Goal: Answer question/provide support: Share knowledge or assist other users

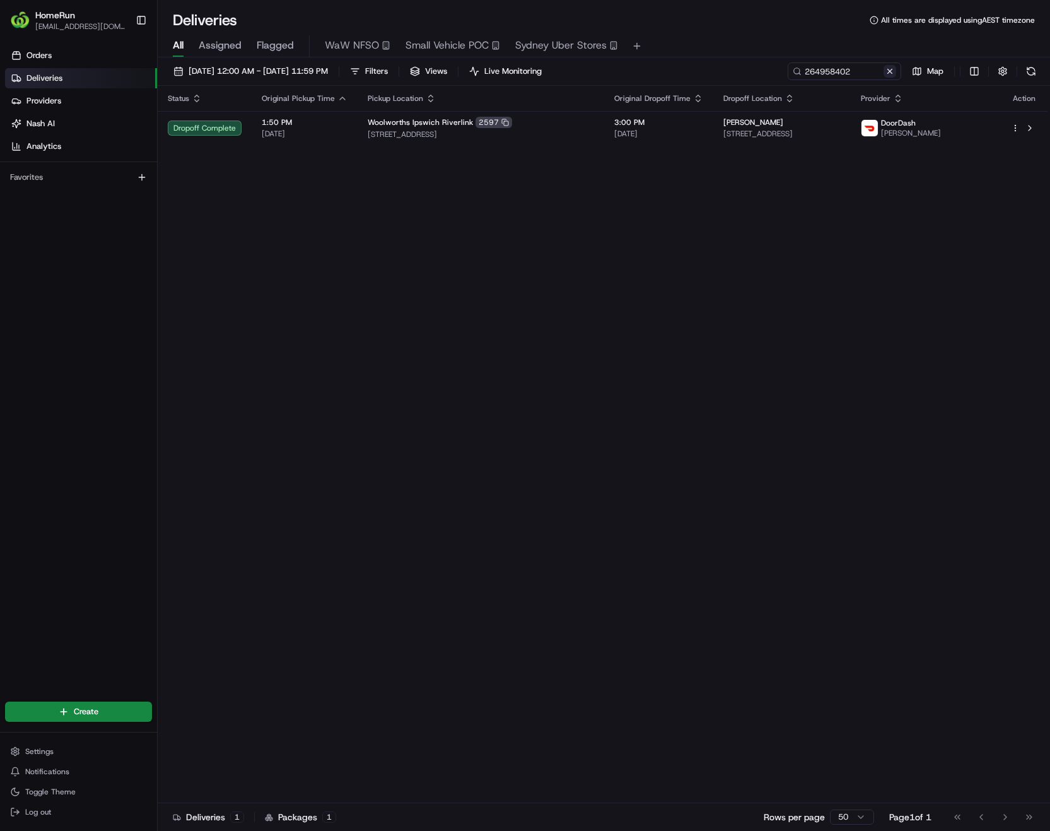
click at [889, 73] on button at bounding box center [890, 71] width 13 height 13
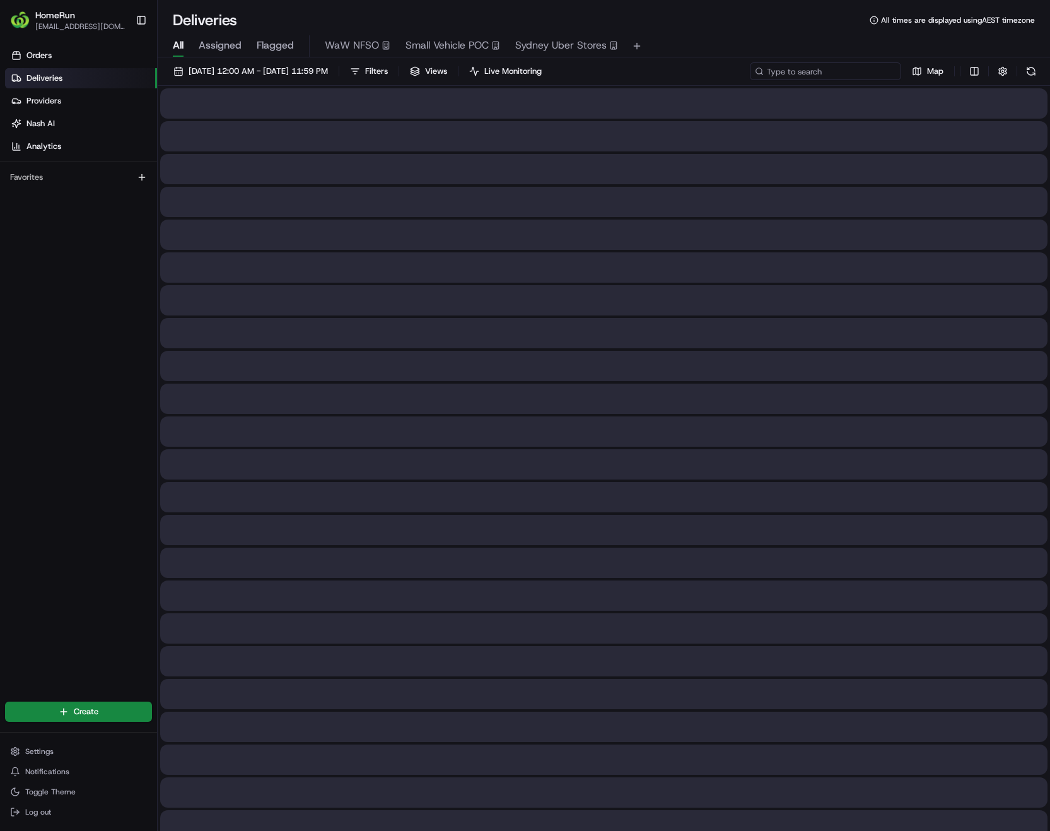
click at [838, 74] on input at bounding box center [825, 71] width 151 height 18
paste input "263326778"
type input "263326778"
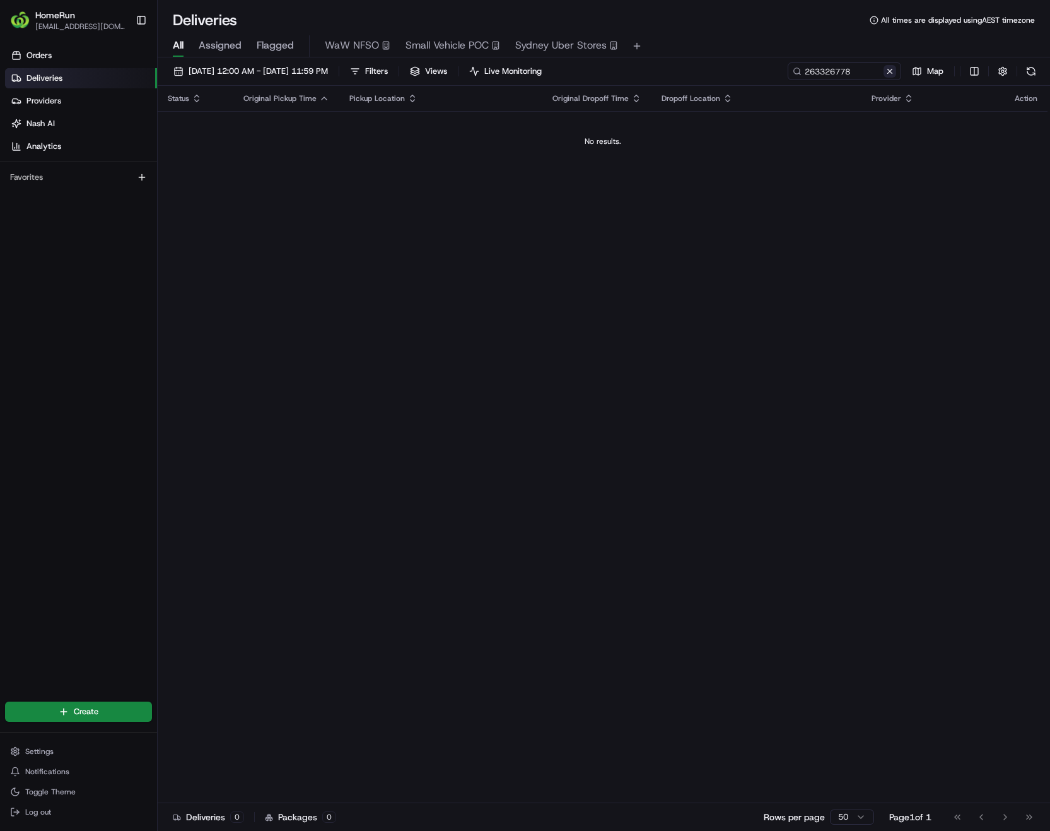
click at [889, 74] on button at bounding box center [890, 71] width 13 height 13
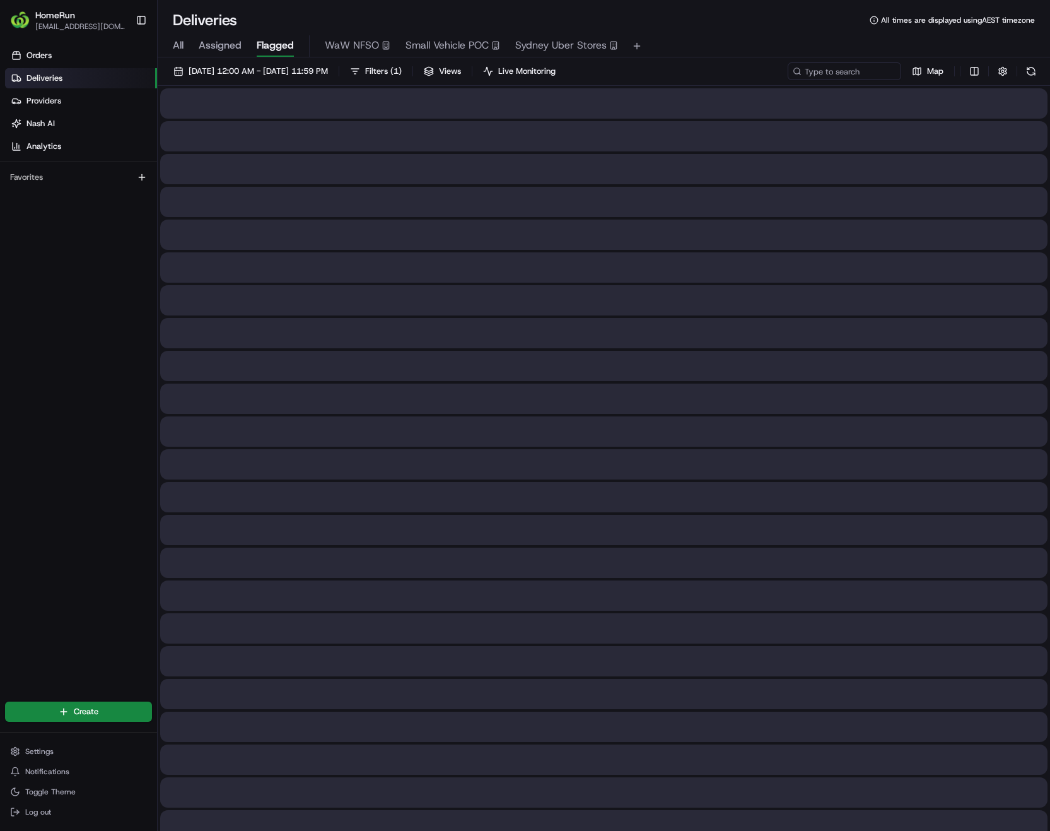
click at [268, 48] on span "Flagged" at bounding box center [275, 45] width 37 height 15
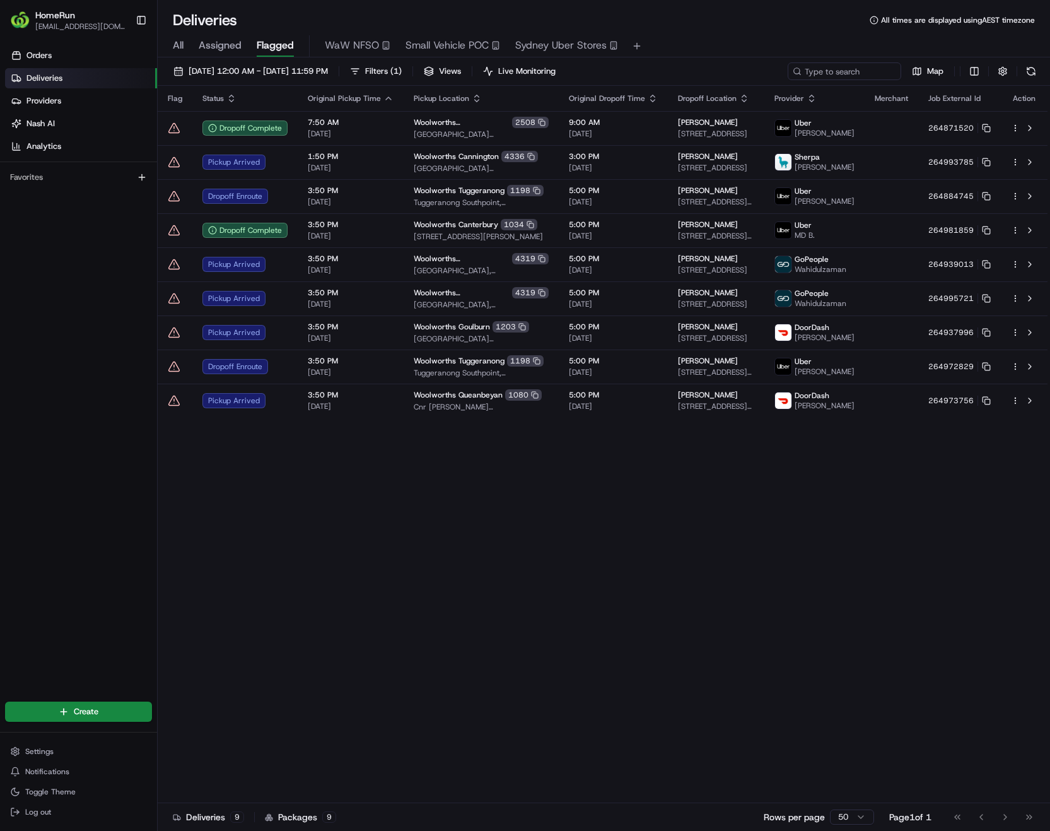
click at [626, 554] on div "Flag Status Original Pickup Time Pickup Location Original Dropoff Time Dropoff …" at bounding box center [603, 444] width 890 height 717
click at [572, 539] on div "Flag Status Original Pickup Time Pickup Location Original Dropoff Time Dropoff …" at bounding box center [603, 444] width 890 height 717
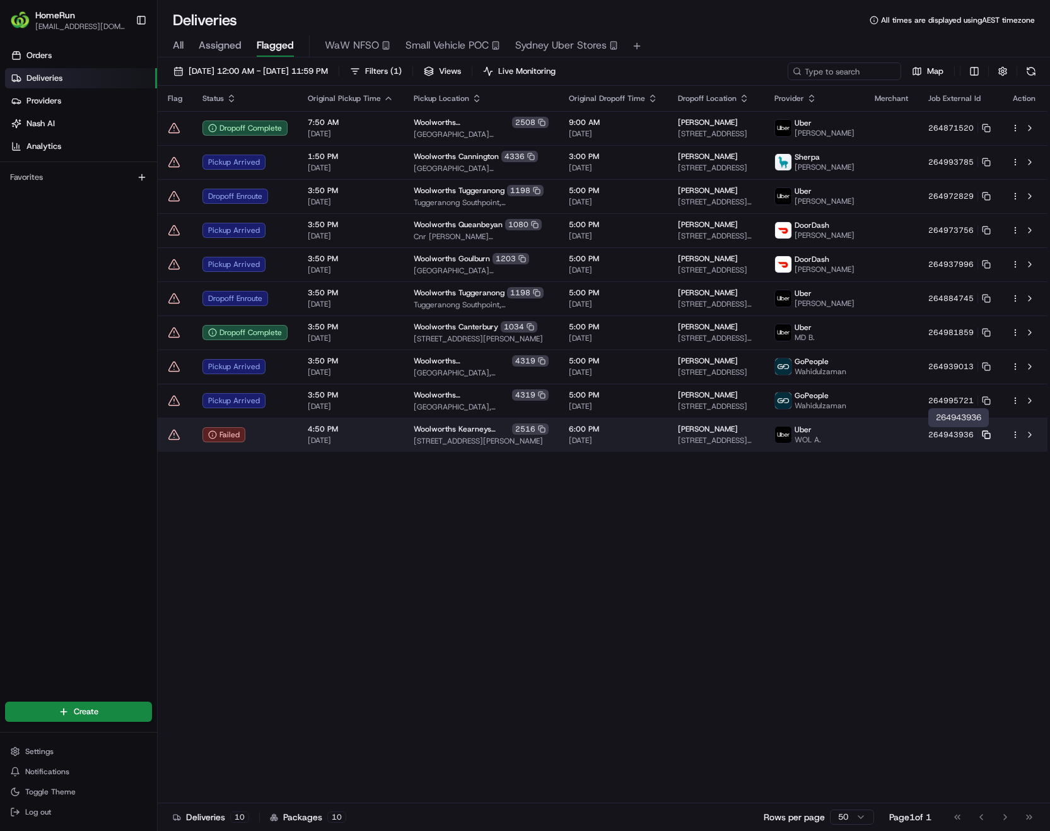
click at [985, 435] on rect at bounding box center [987, 435] width 5 height 5
click at [1029, 434] on button at bounding box center [1029, 434] width 15 height 15
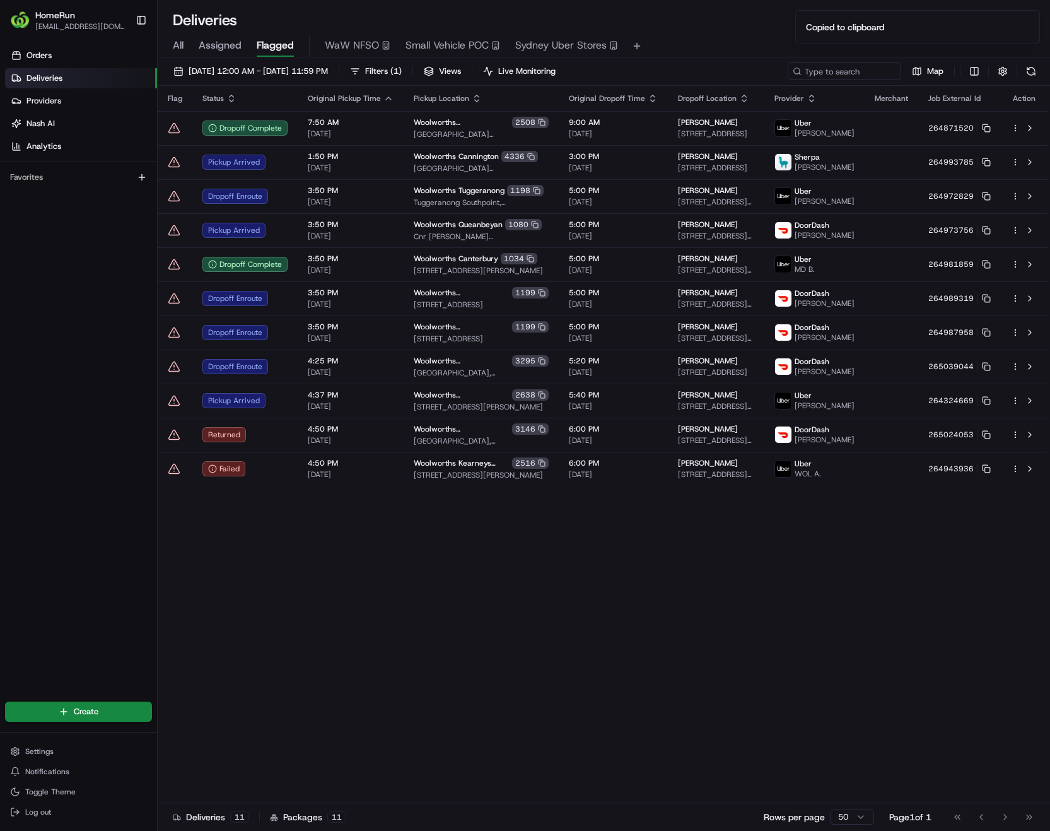
click at [735, 602] on div "Flag Status Original Pickup Time Pickup Location Original Dropoff Time Dropoff …" at bounding box center [603, 444] width 890 height 717
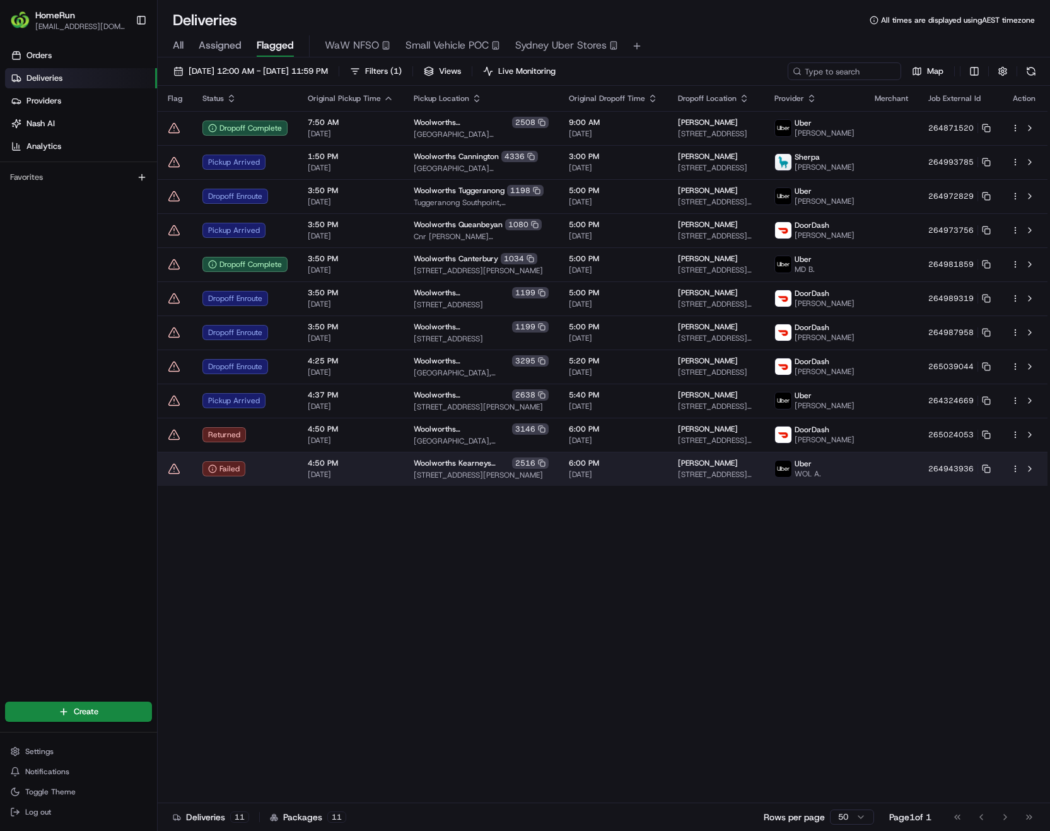
click at [175, 475] on icon at bounding box center [174, 468] width 13 height 13
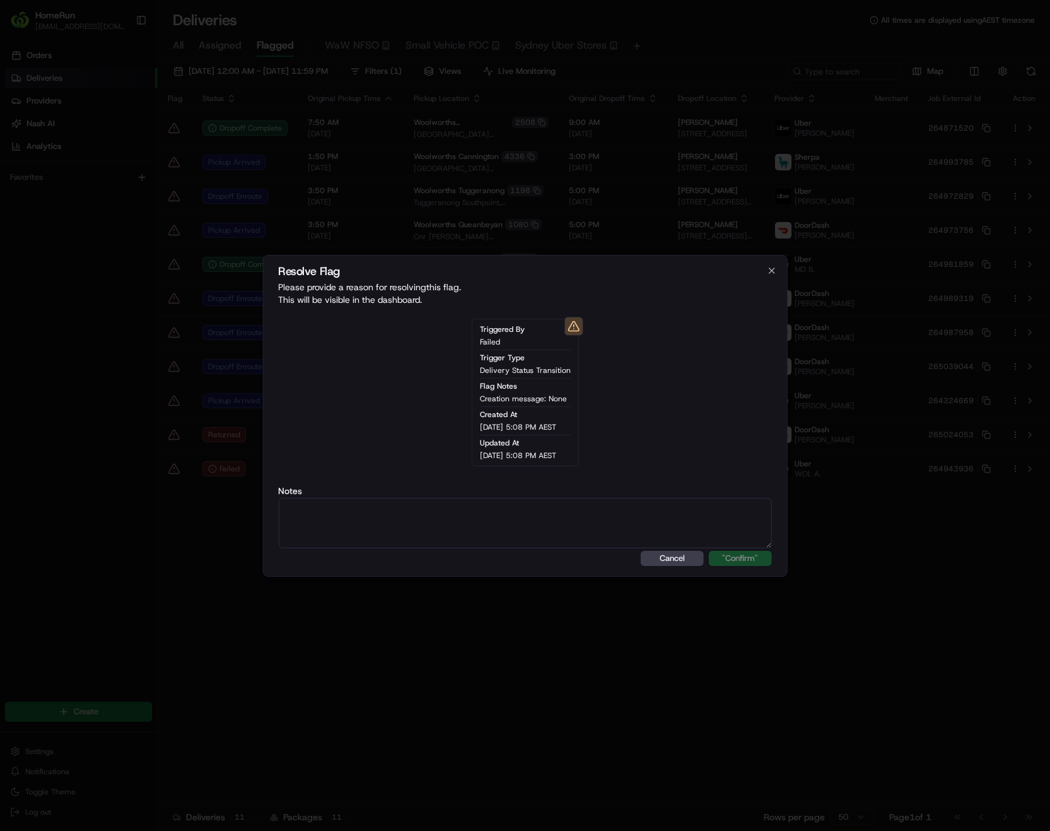
click at [475, 522] on textarea at bounding box center [525, 523] width 494 height 50
type textarea "Order RTS"
click at [754, 556] on button ""Confirm"" at bounding box center [740, 558] width 63 height 15
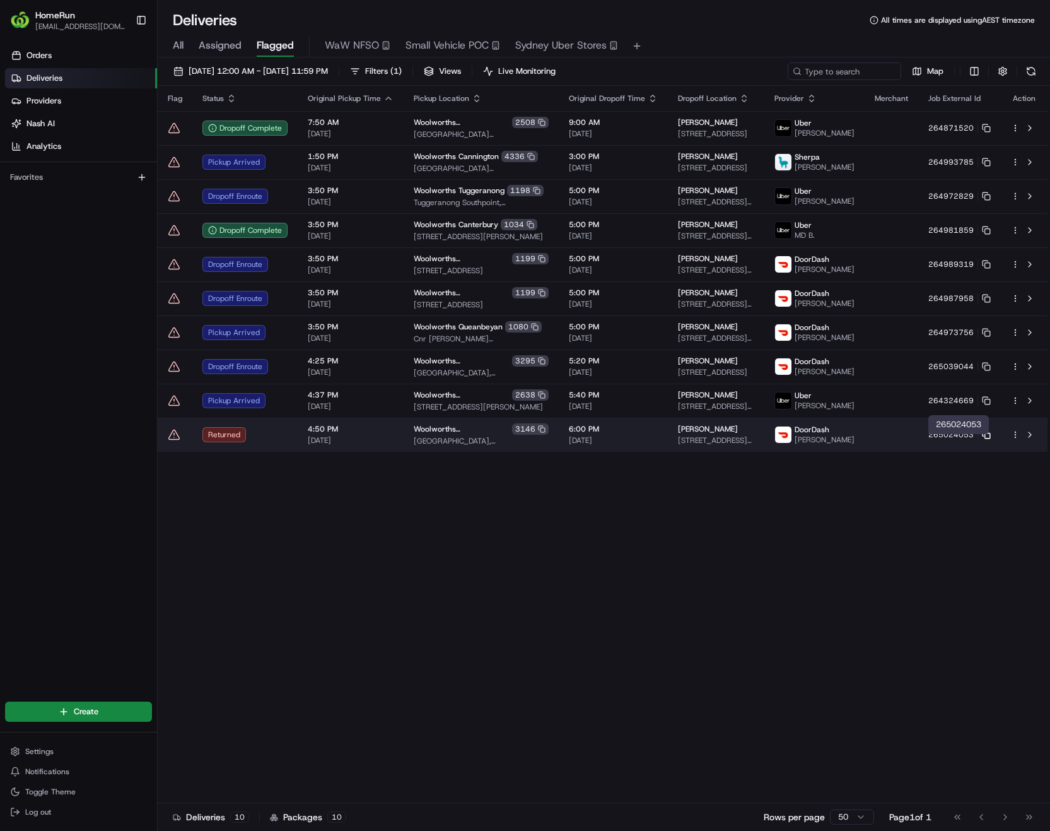
click at [986, 439] on icon at bounding box center [986, 434] width 9 height 9
click at [1031, 440] on button at bounding box center [1029, 434] width 15 height 15
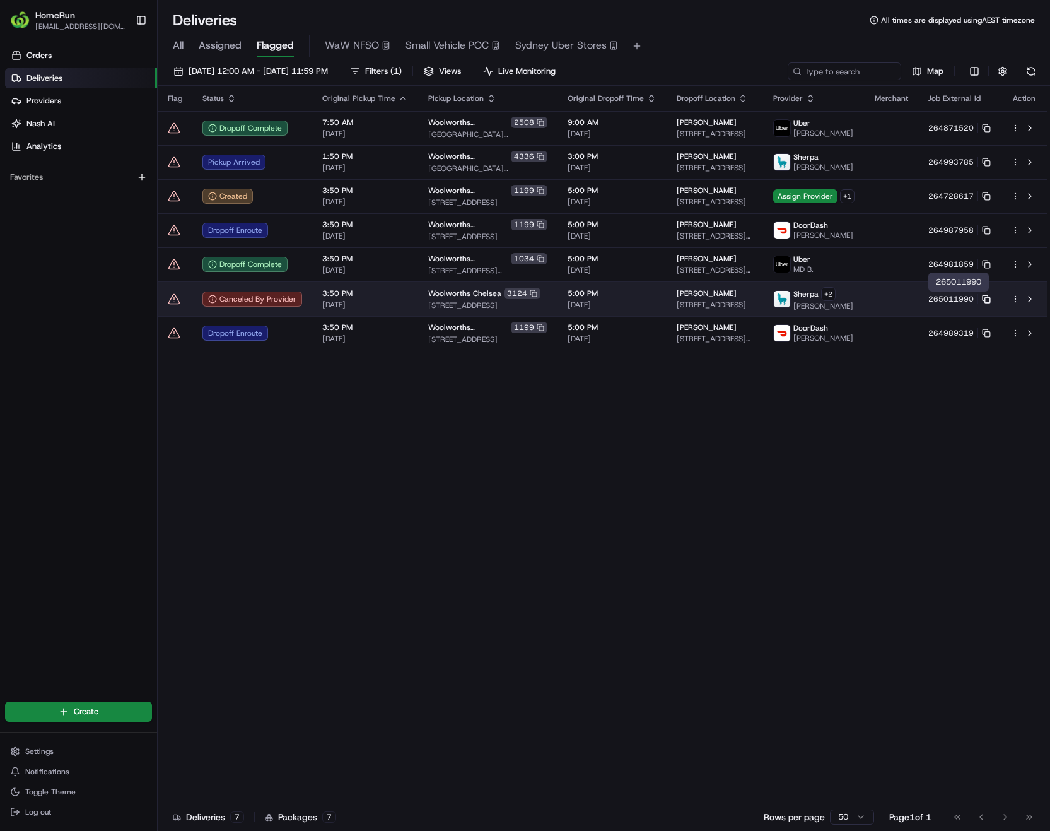
click at [986, 298] on icon at bounding box center [986, 299] width 9 height 9
click at [1035, 301] on button at bounding box center [1029, 298] width 15 height 15
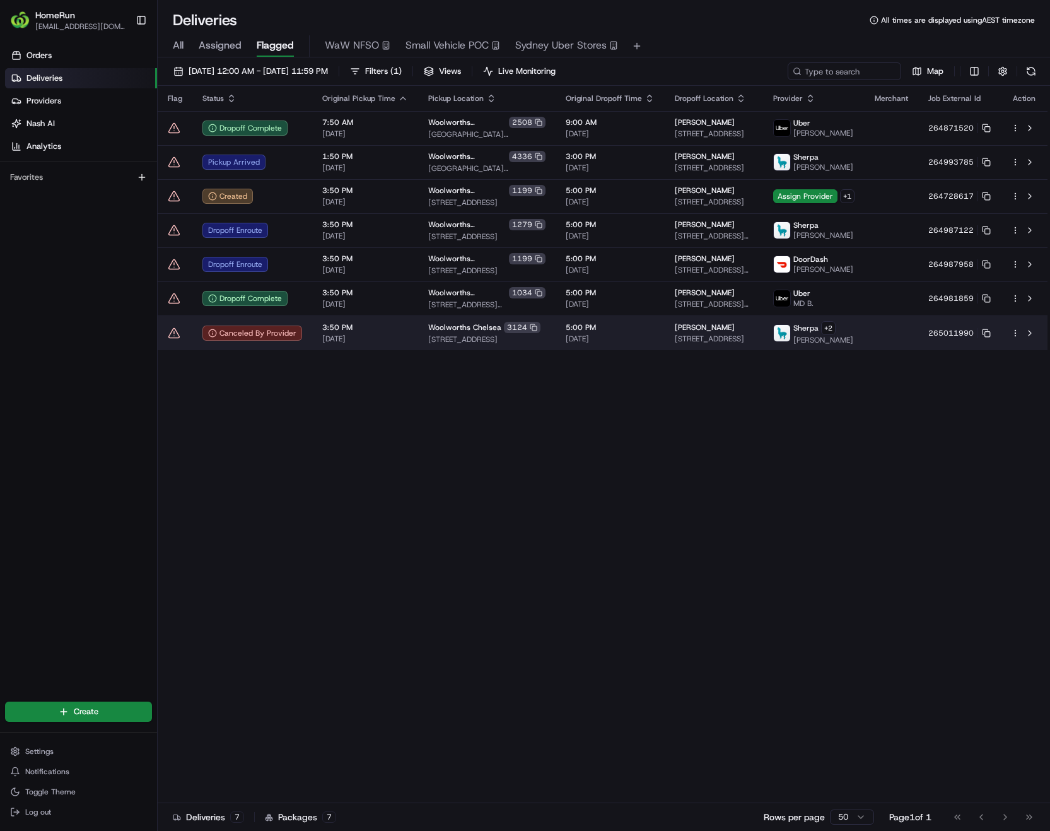
click at [171, 334] on icon at bounding box center [174, 333] width 13 height 13
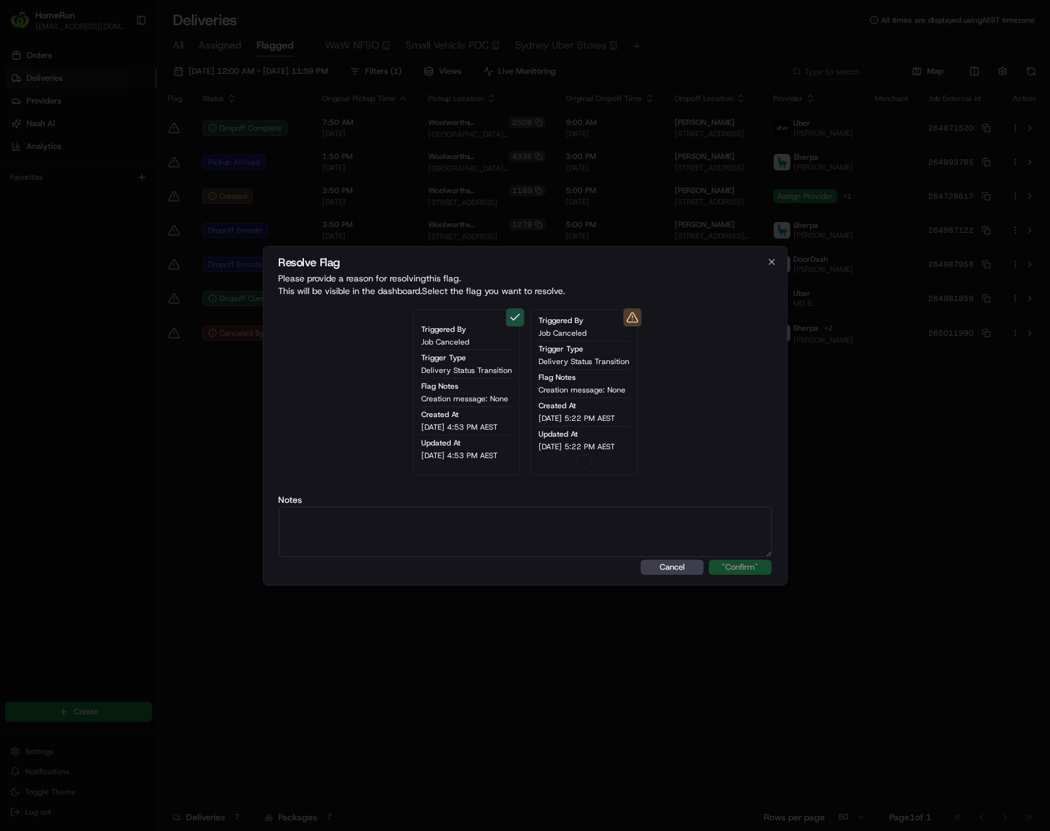
click at [585, 463] on button "button" at bounding box center [583, 461] width 15 height 15
click at [736, 568] on div "Cancel "Confirm"" at bounding box center [525, 566] width 494 height 15
click at [668, 573] on button "Cancel" at bounding box center [672, 566] width 63 height 15
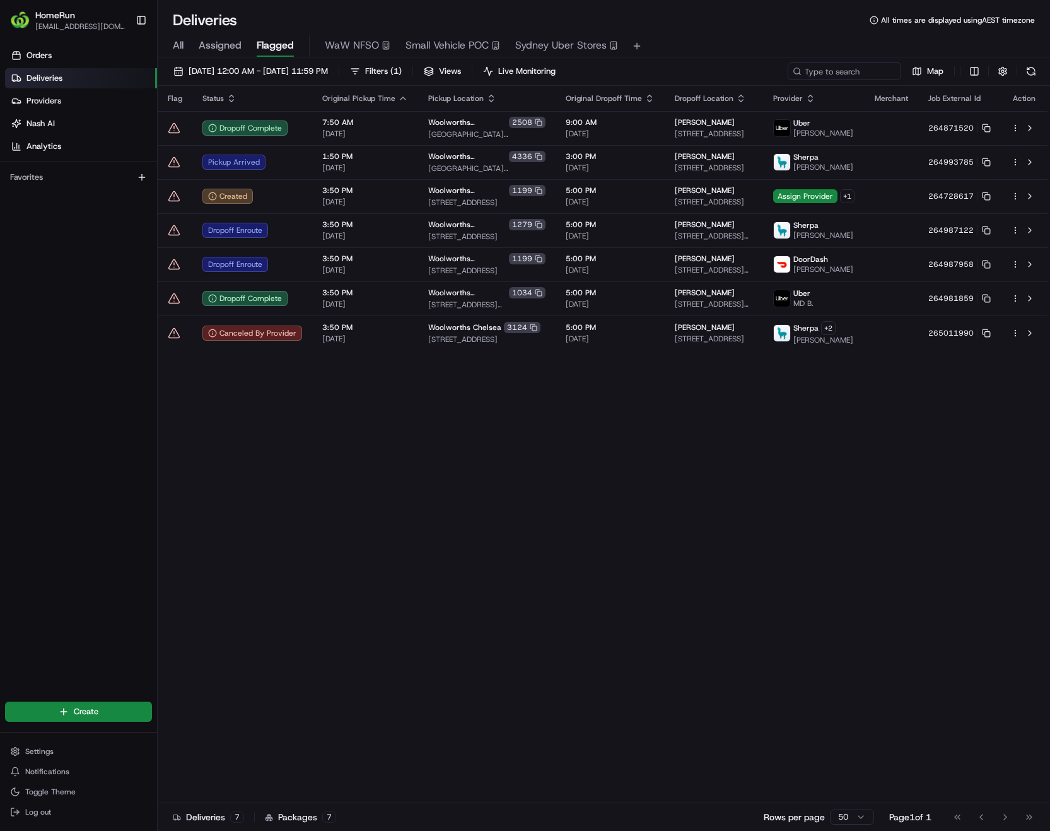
click at [678, 556] on div "Flag Status Original Pickup Time Pickup Location Original Dropoff Time Dropoff …" at bounding box center [603, 444] width 890 height 717
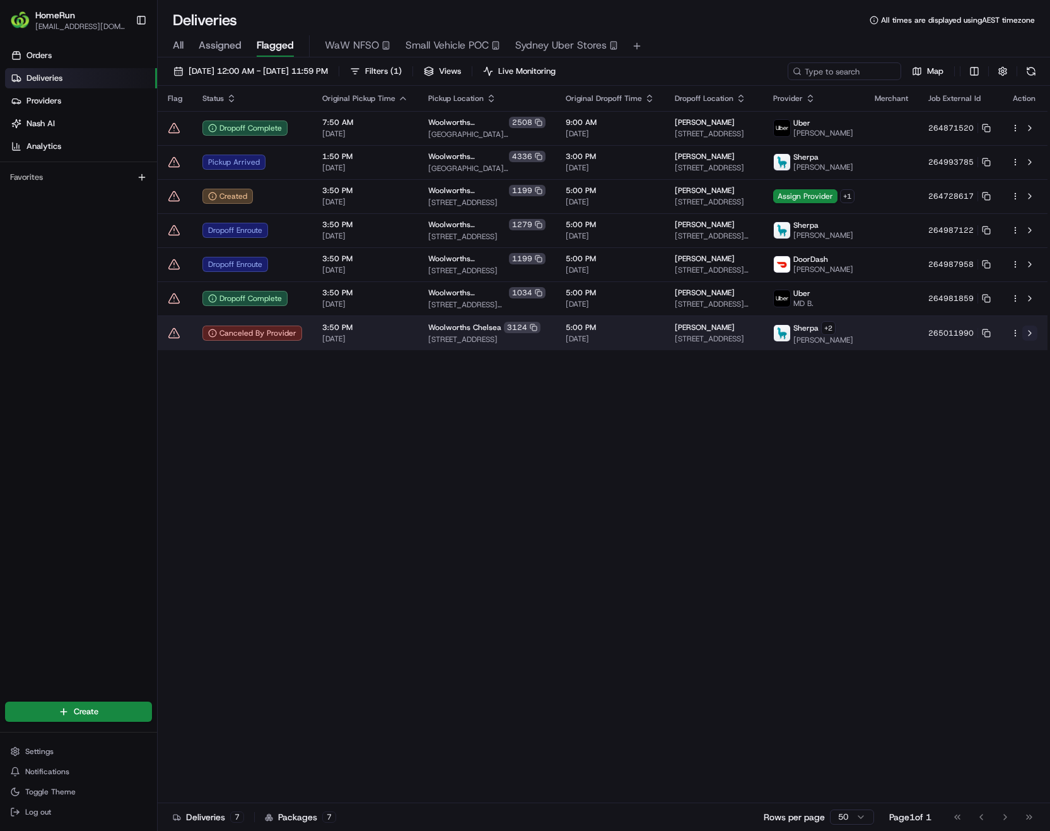
click at [1032, 338] on button at bounding box center [1029, 332] width 15 height 15
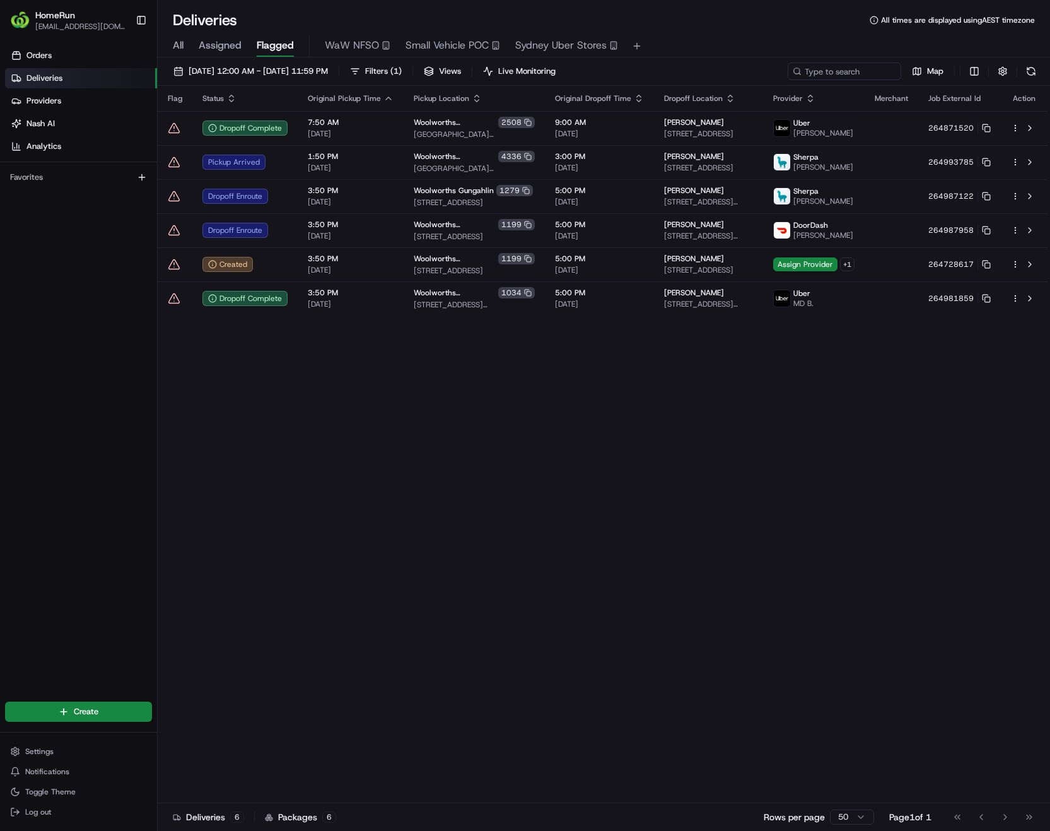
click at [549, 424] on div "Flag Status Original Pickup Time Pickup Location Original Dropoff Time Dropoff …" at bounding box center [603, 444] width 890 height 717
click at [565, 491] on div "Flag Status Original Pickup Time Pickup Location Original Dropoff Time Dropoff …" at bounding box center [603, 444] width 890 height 717
click at [491, 501] on div "Flag Status Original Pickup Time Pickup Location Original Dropoff Time Dropoff …" at bounding box center [603, 444] width 890 height 717
click at [379, 410] on div "Flag Status Original Pickup Time Pickup Location Original Dropoff Time Dropoff …" at bounding box center [603, 444] width 890 height 717
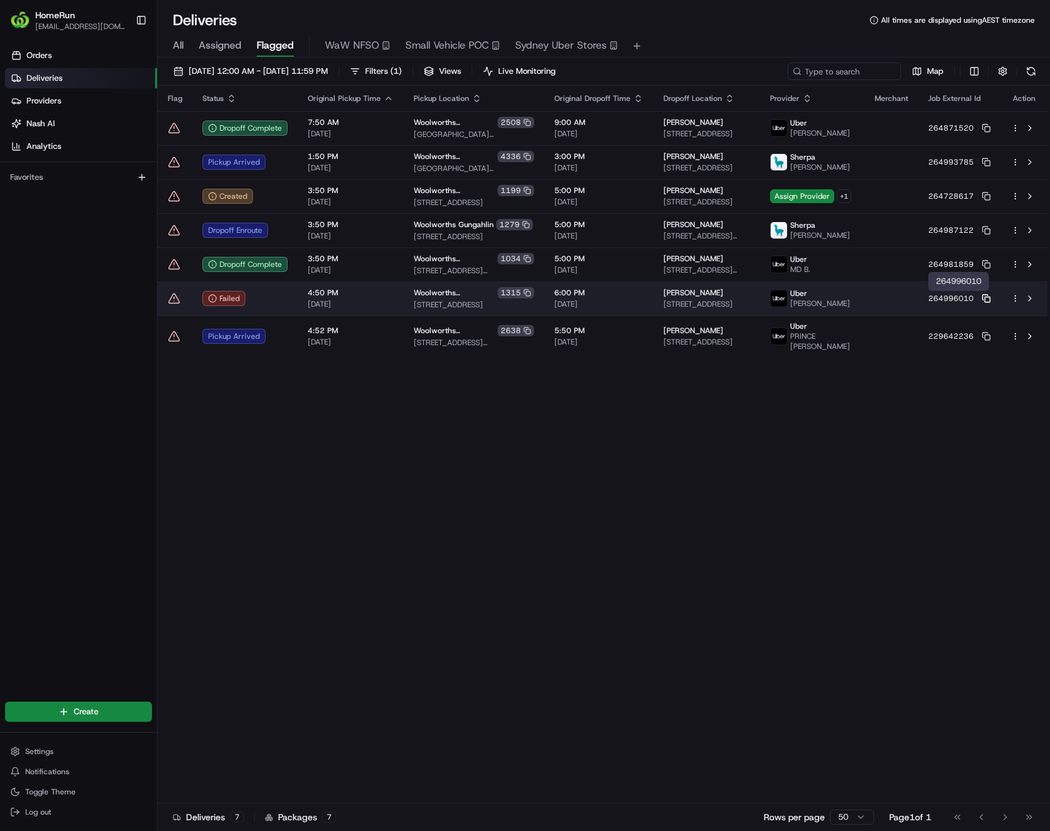
click at [986, 300] on icon at bounding box center [986, 298] width 9 height 9
click at [1033, 303] on button at bounding box center [1029, 298] width 15 height 15
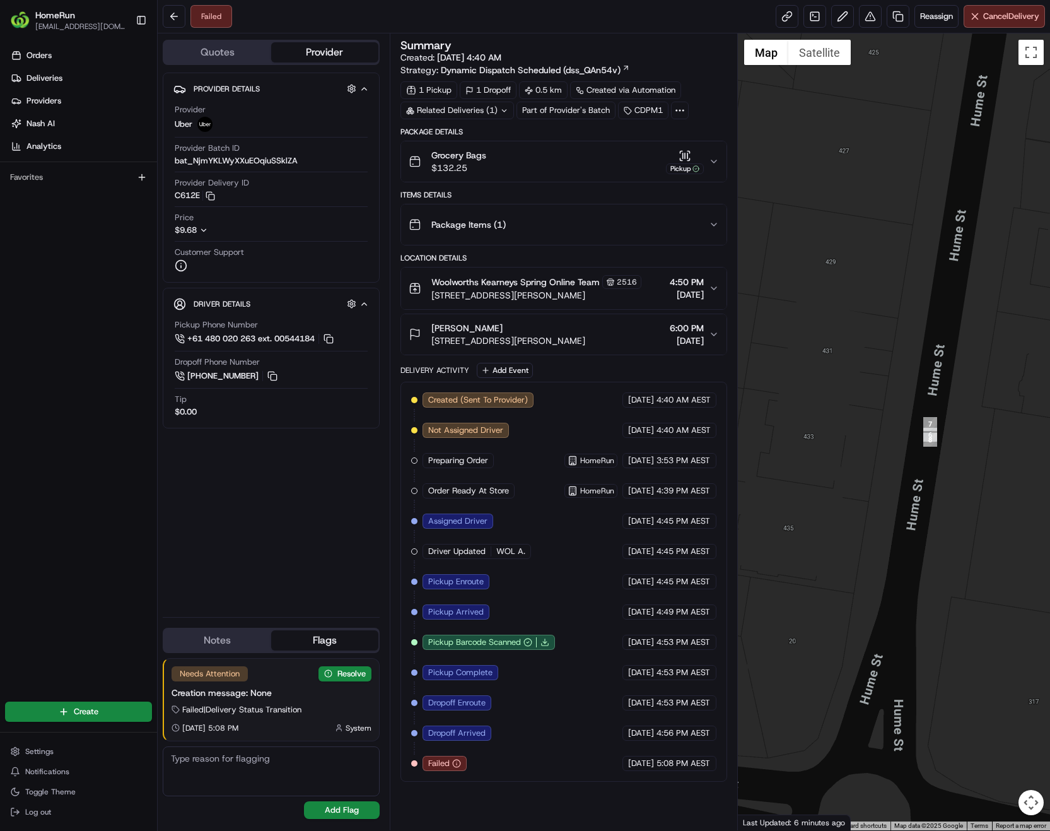
click at [505, 110] on icon at bounding box center [504, 110] width 4 height 2
click at [505, 110] on icon at bounding box center [503, 111] width 8 height 8
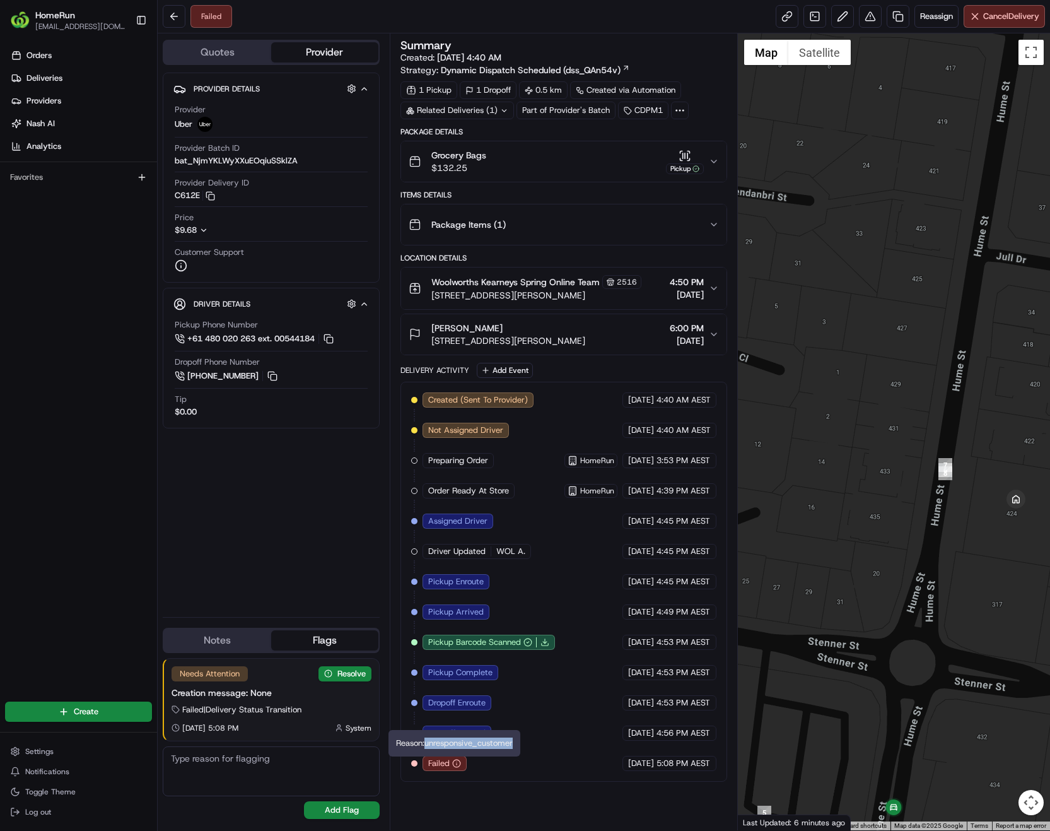
copy div "unresponsive_customer"
drag, startPoint x: 429, startPoint y: 741, endPoint x: 517, endPoint y: 744, distance: 88.3
click at [517, 744] on div "Reason: unresponsive_customer Reason: unresponsive_customer" at bounding box center [455, 743] width 132 height 26
click at [351, 677] on button "Resolve" at bounding box center [345, 673] width 53 height 15
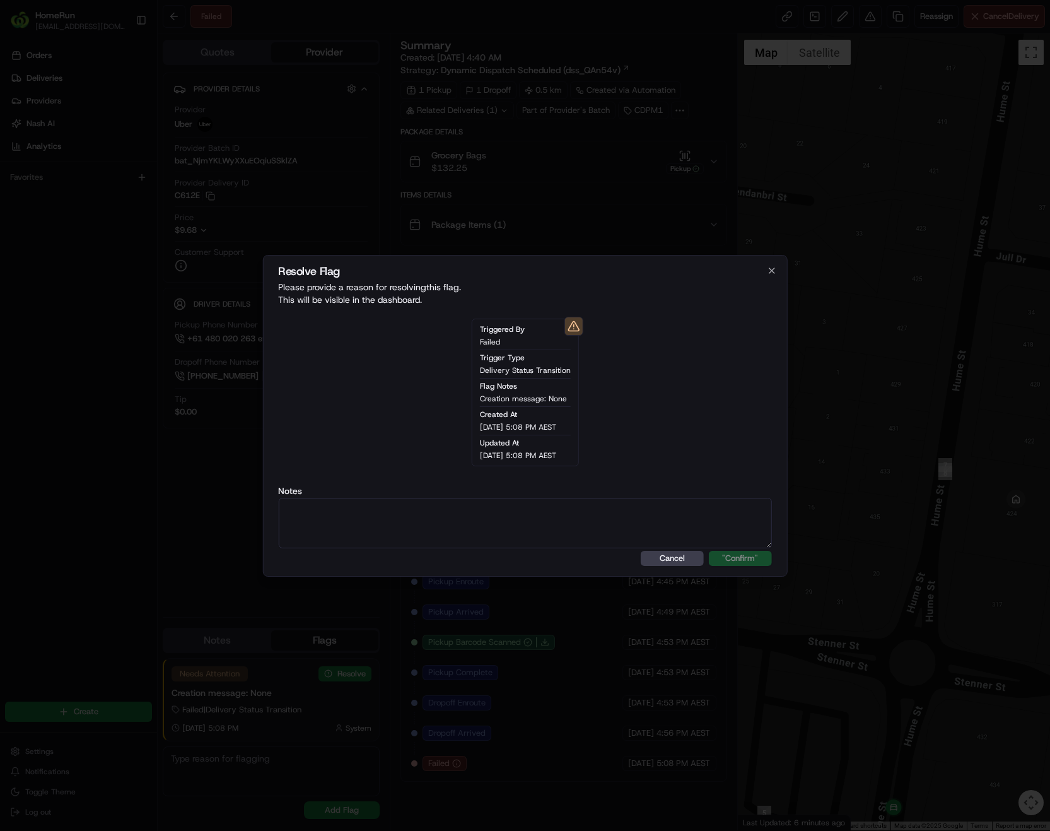
click at [467, 533] on textarea at bounding box center [525, 523] width 494 height 50
type textarea "Uber driver has advised customer not responsive,"
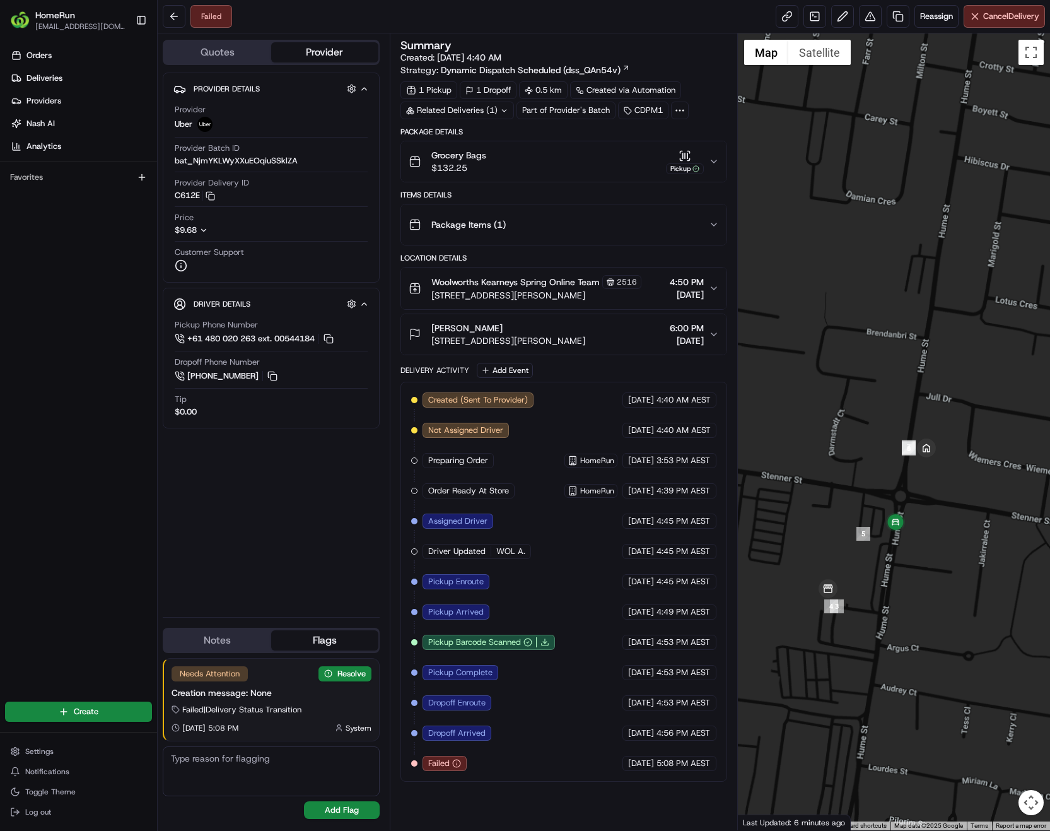
drag, startPoint x: 900, startPoint y: 666, endPoint x: 906, endPoint y: 494, distance: 172.3
click at [906, 494] on div at bounding box center [894, 431] width 312 height 797
click at [330, 677] on button "Resolve" at bounding box center [345, 673] width 53 height 15
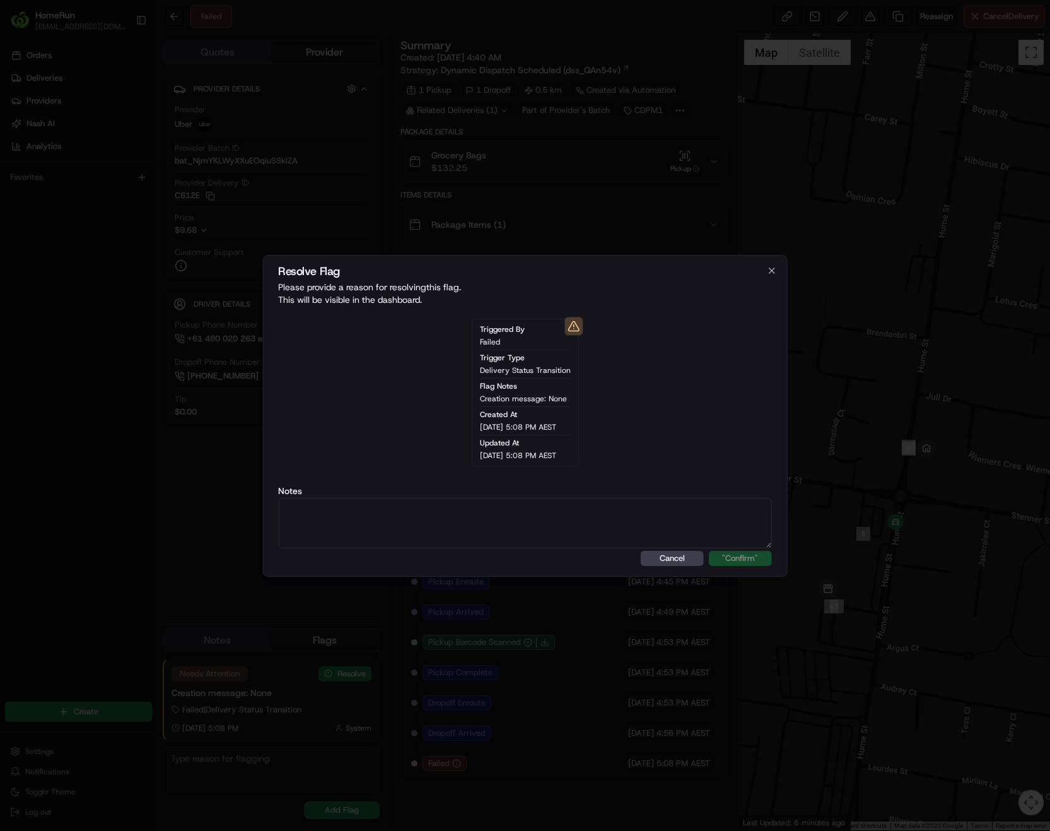
click at [412, 532] on textarea at bounding box center [525, 523] width 494 height 50
type textarea "Uber cancelled sighting customer not responsive. Last GPS ping does not show th…"
click at [739, 563] on button ""Confirm"" at bounding box center [740, 558] width 63 height 15
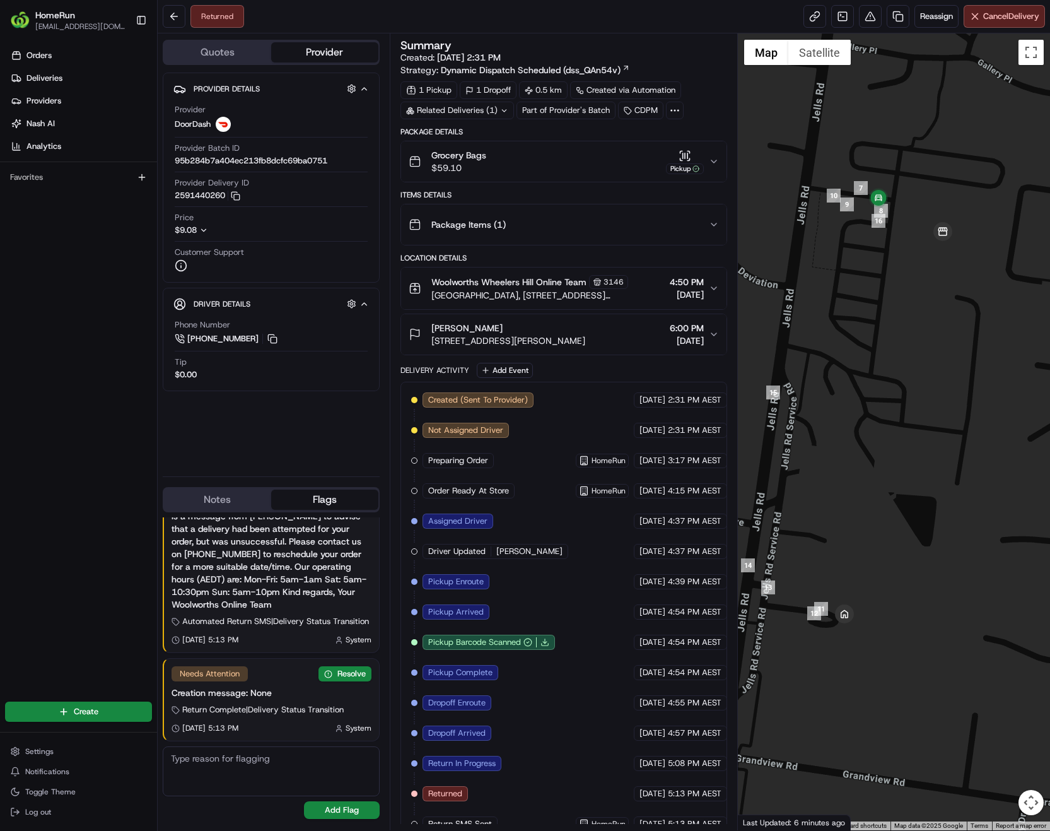
scroll to position [18, 0]
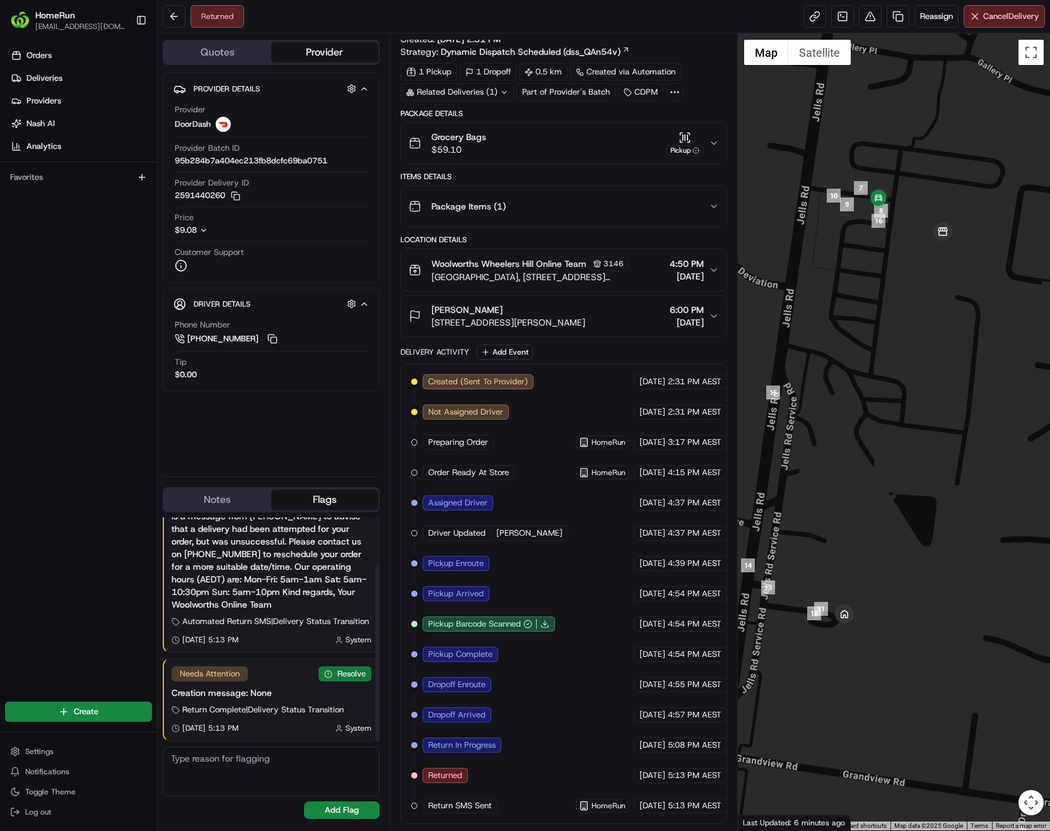
click at [321, 675] on button "Resolve" at bounding box center [345, 673] width 53 height 15
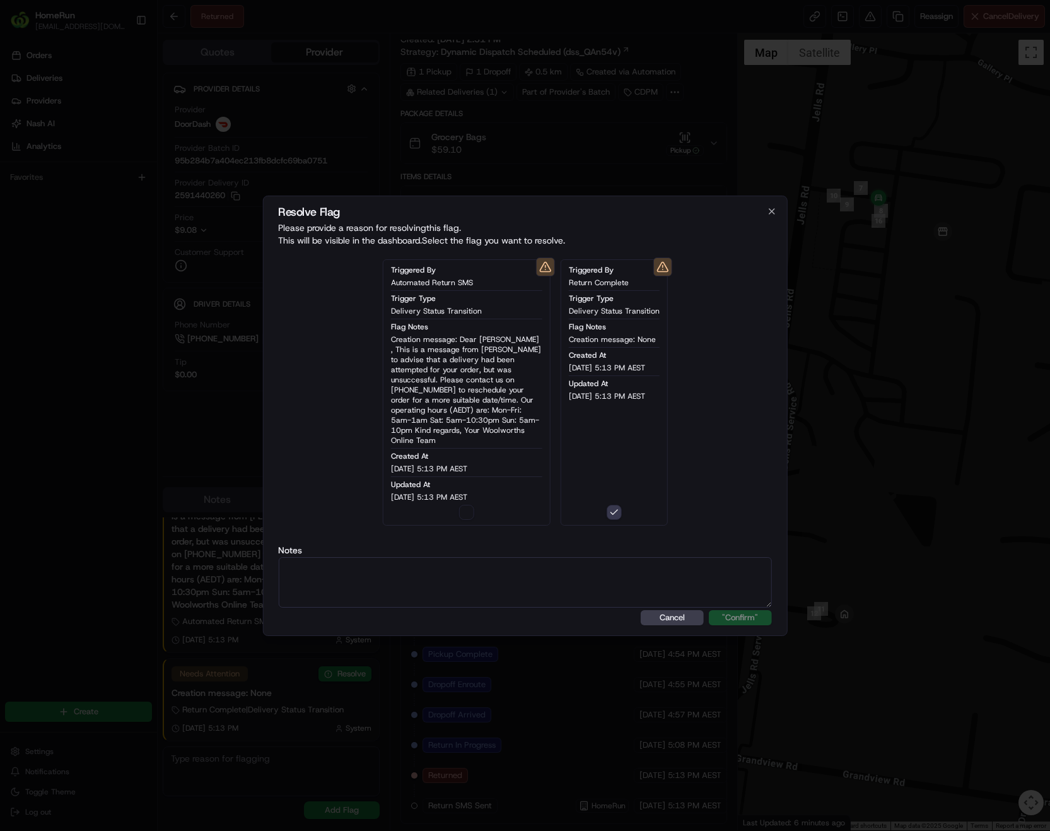
click at [436, 580] on textarea at bounding box center [525, 582] width 494 height 50
drag, startPoint x: 616, startPoint y: 556, endPoint x: 225, endPoint y: 583, distance: 392.0
click at [225, 583] on body "HomeRun phines1@woolworths.com.au Toggle Sidebar Orders Deliveries Providers Na…" at bounding box center [525, 415] width 1050 height 831
type textarea "Order has been RTS to the store a SMS has been sent to the customer."
click at [756, 616] on button ""Confirm"" at bounding box center [740, 617] width 63 height 15
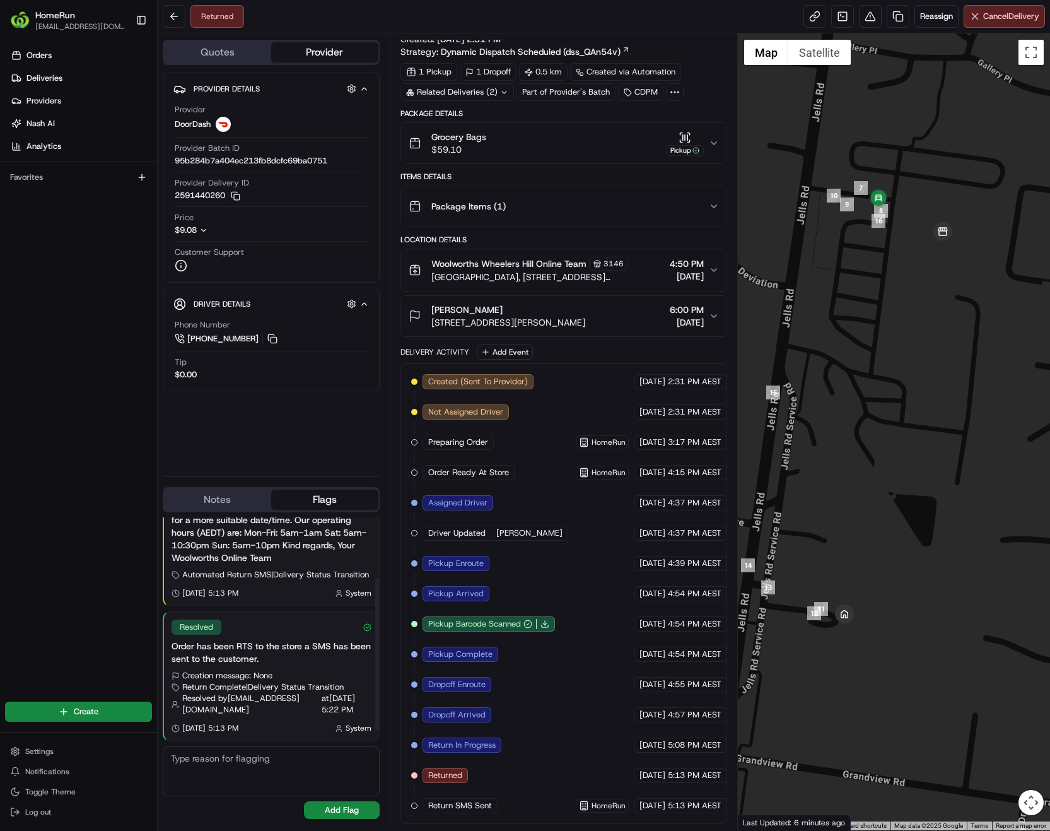
scroll to position [0, 0]
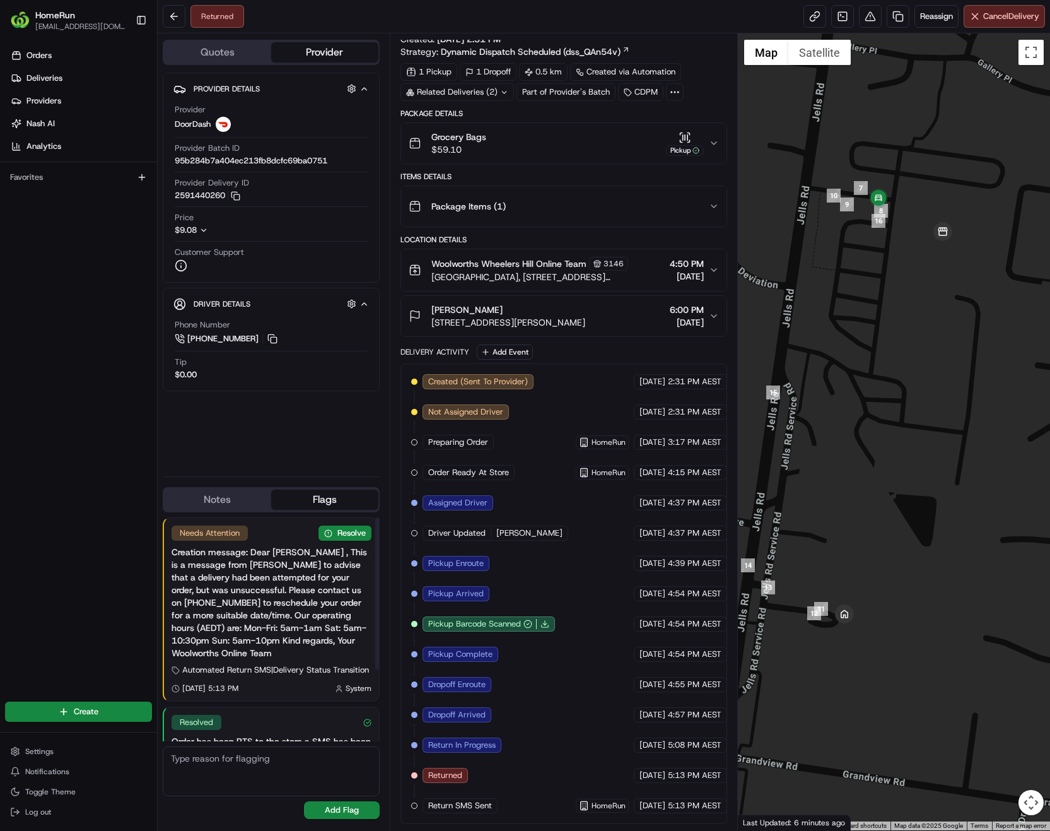
click at [341, 542] on div "Needs Attention Resolve Creation message: Dear Helen , This is a message from W…" at bounding box center [271, 609] width 215 height 183
click at [343, 536] on button "Resolve" at bounding box center [345, 532] width 53 height 15
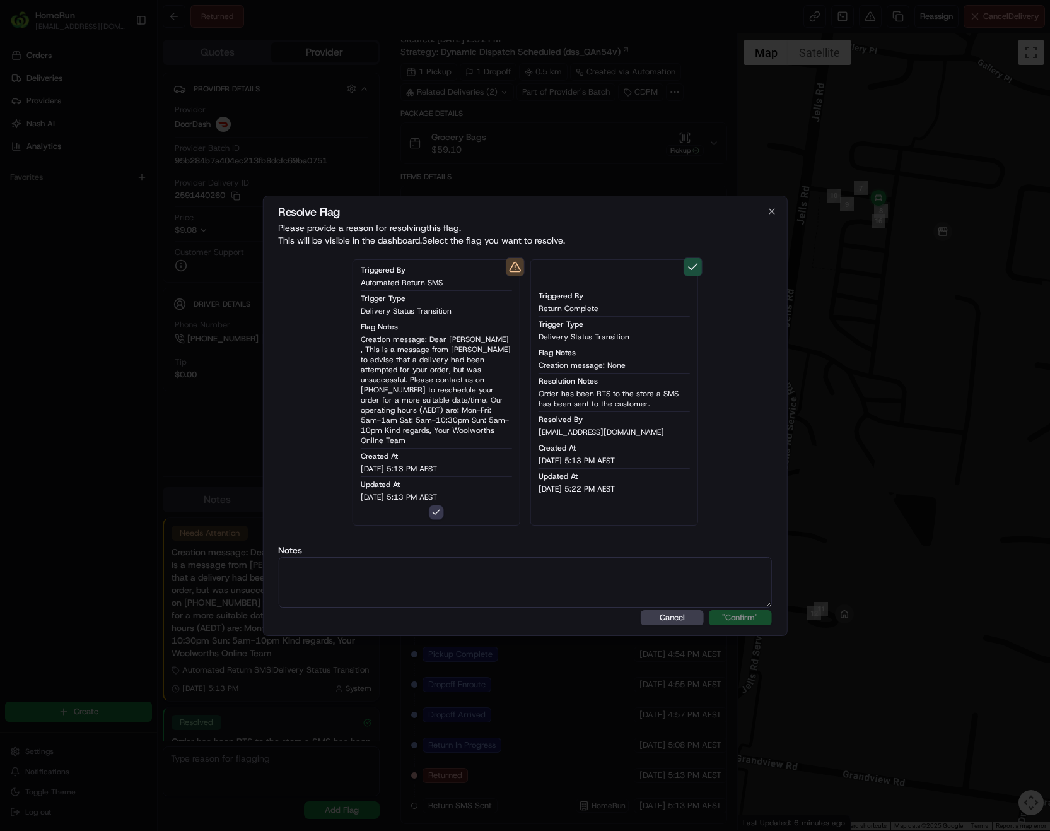
click at [534, 581] on textarea at bounding box center [525, 582] width 494 height 50
paste textarea "Order has been RTS to the store a SMS has been sent to the customer."
type textarea "Order has been RTS to the store a SMS has been sent to the customer."
click at [747, 611] on button ""Confirm"" at bounding box center [740, 617] width 63 height 15
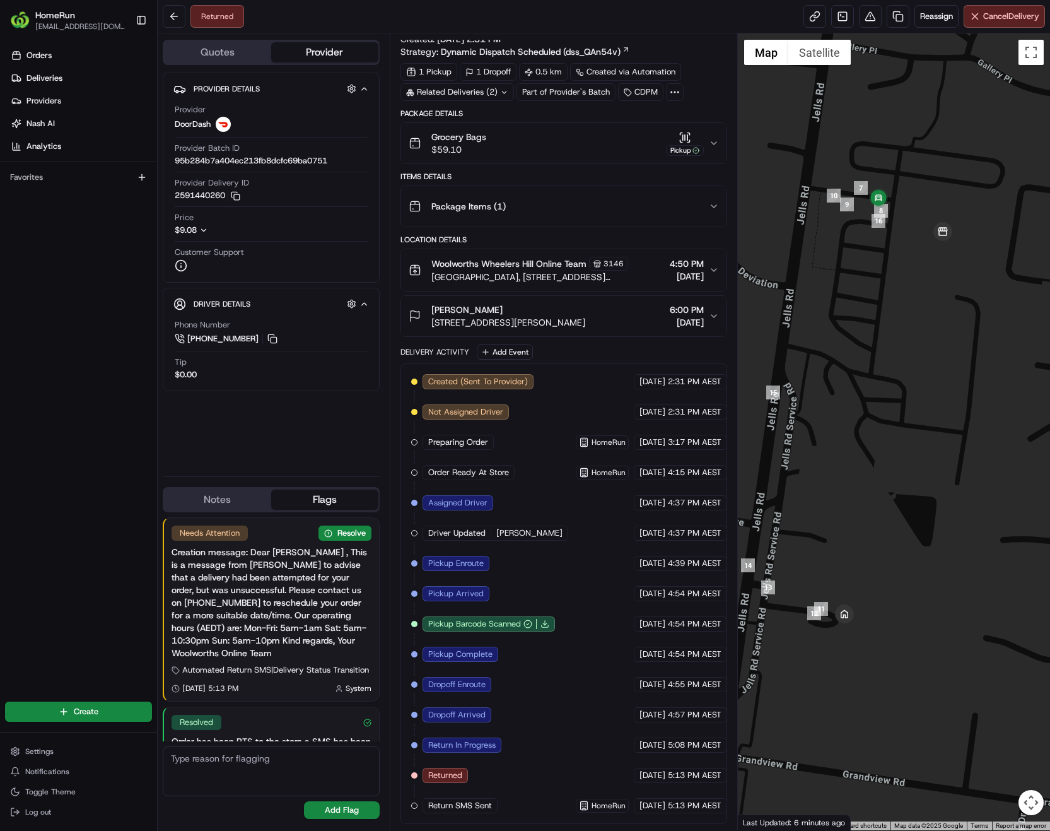
scroll to position [143, 0]
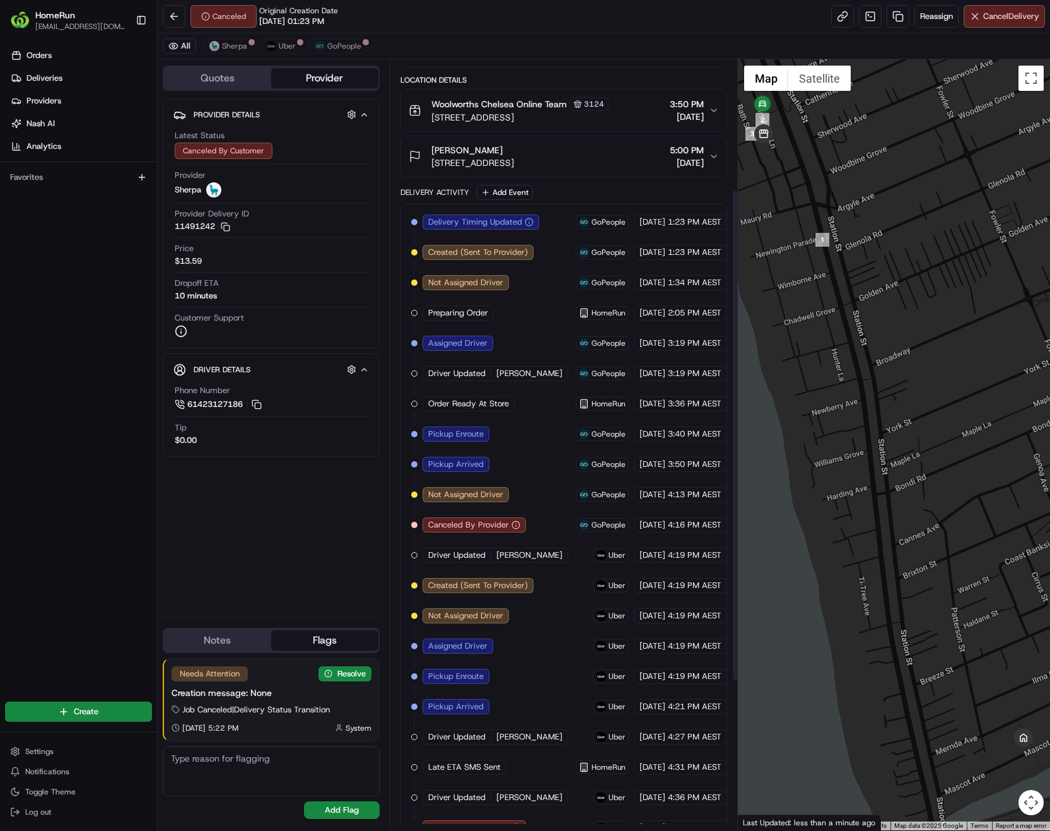
scroll to position [438, 0]
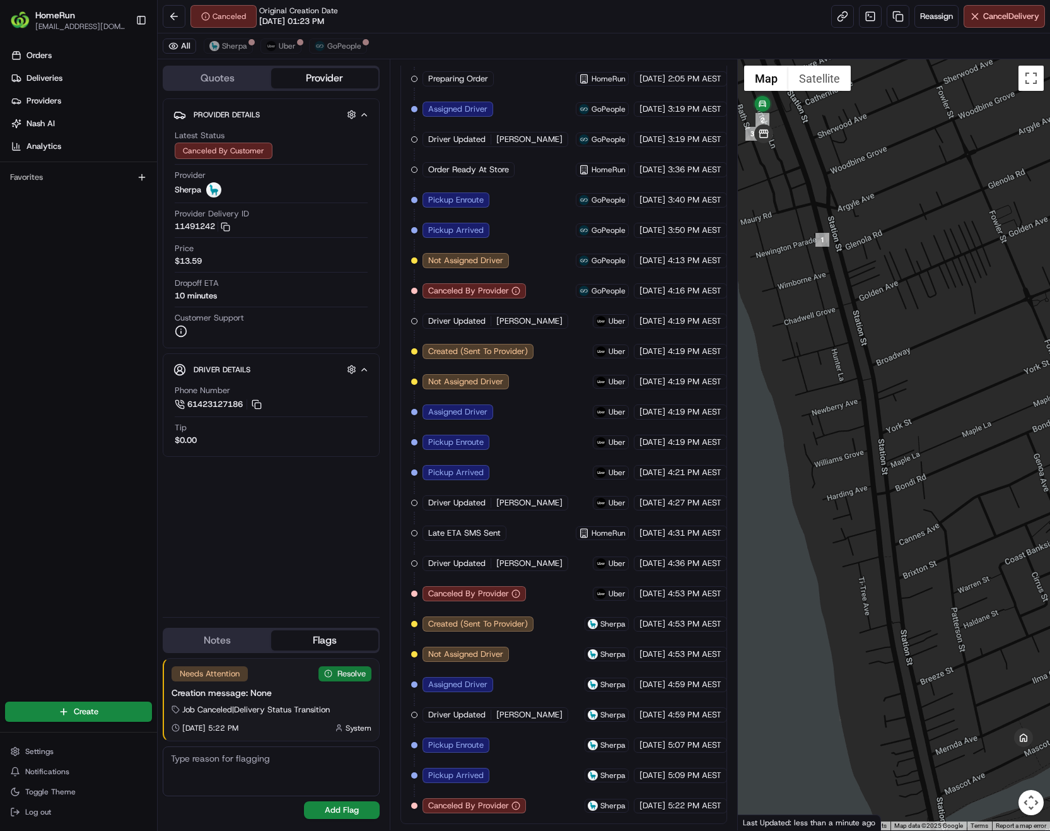
click at [344, 674] on button "Resolve" at bounding box center [345, 673] width 53 height 15
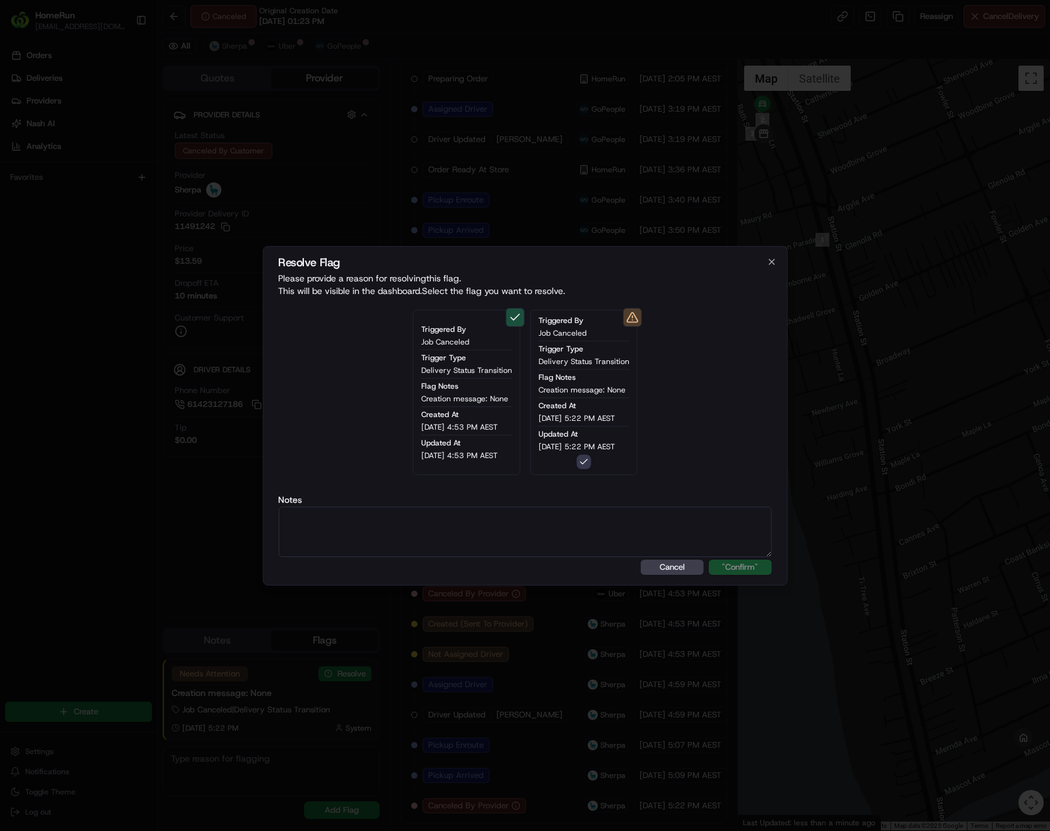
click at [537, 530] on textarea at bounding box center [525, 531] width 494 height 50
type textarea "Order has been reissued as the store supplied it to the wrong customer/driver."
click at [750, 573] on button ""Confirm"" at bounding box center [740, 566] width 63 height 15
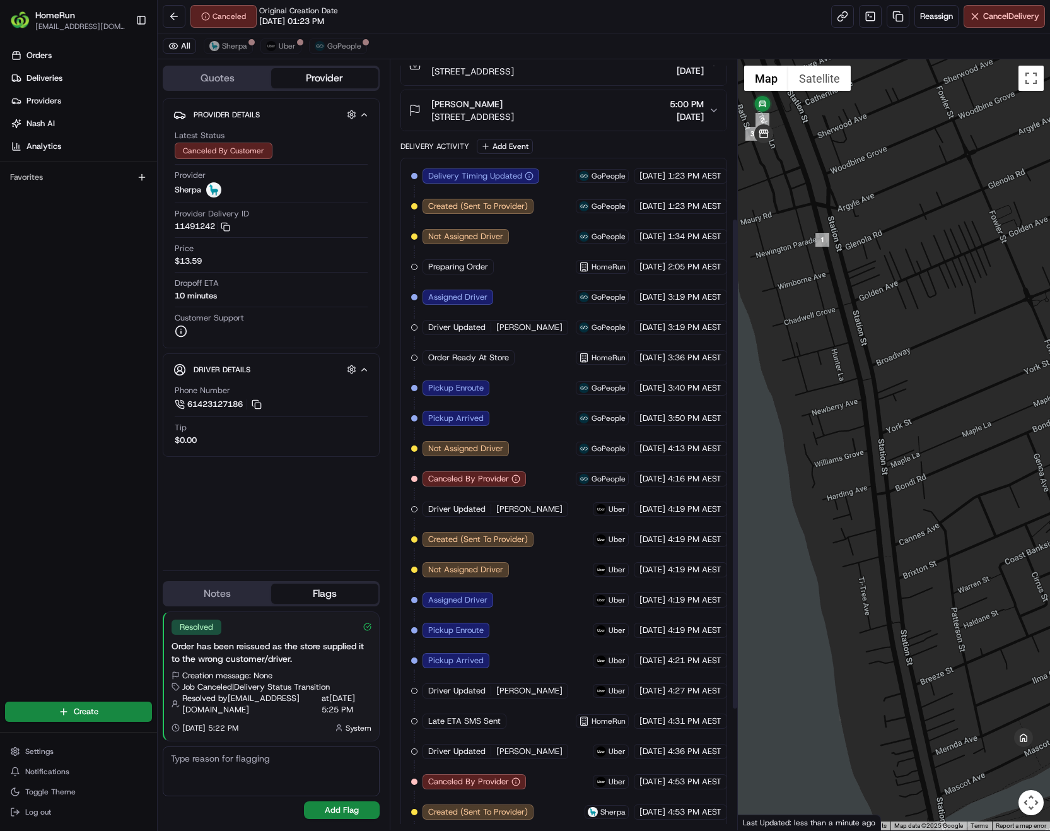
scroll to position [248, 0]
click at [1029, 20] on span "Cancel Delivery" at bounding box center [1011, 16] width 56 height 11
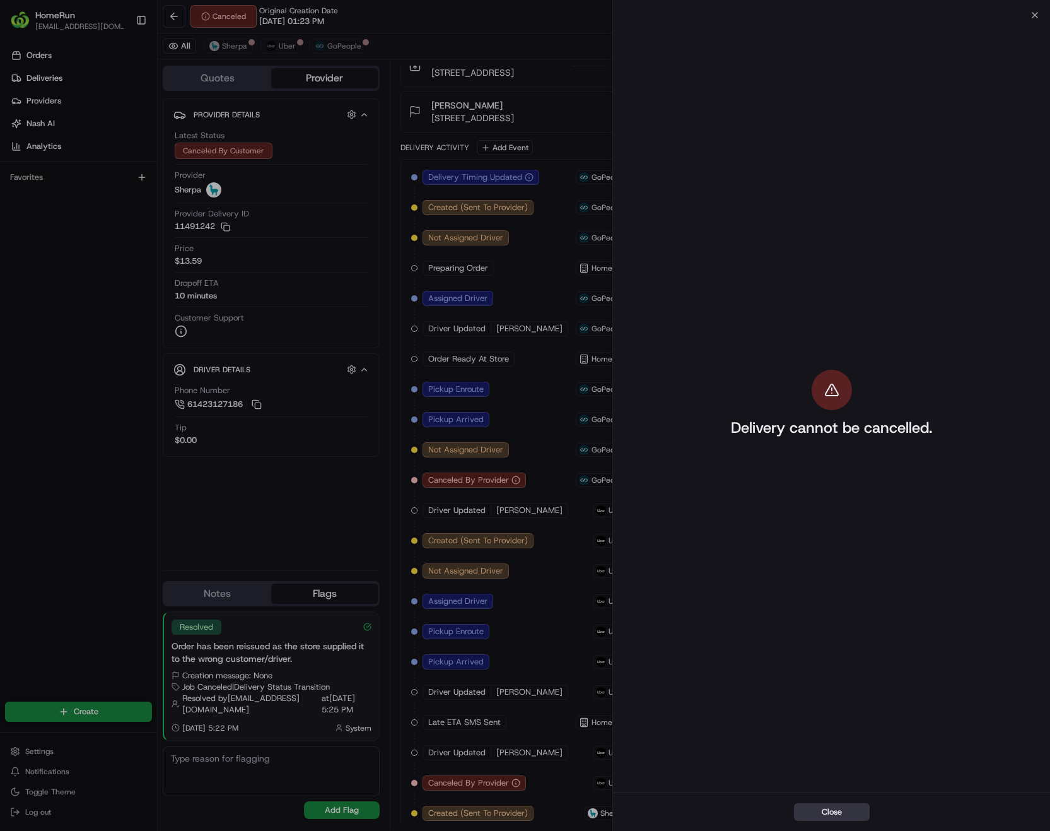
click at [829, 807] on button "Close" at bounding box center [832, 812] width 76 height 18
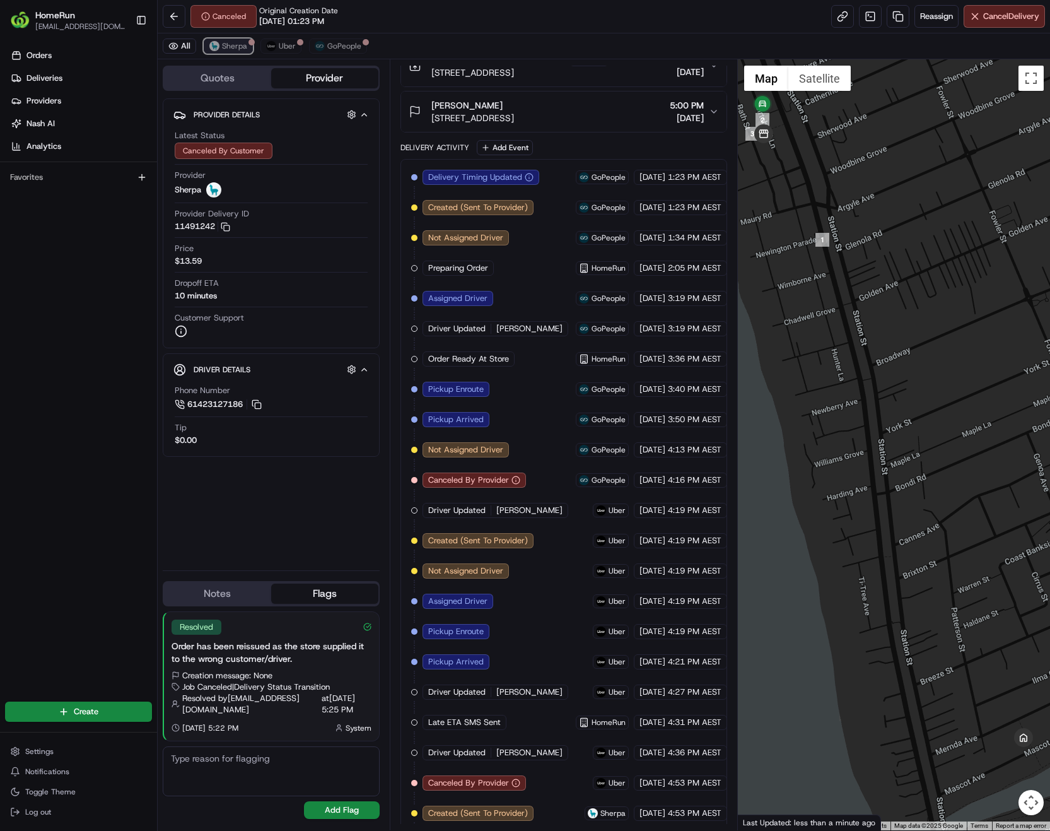
click at [231, 47] on span "Sherpa" at bounding box center [234, 46] width 25 height 10
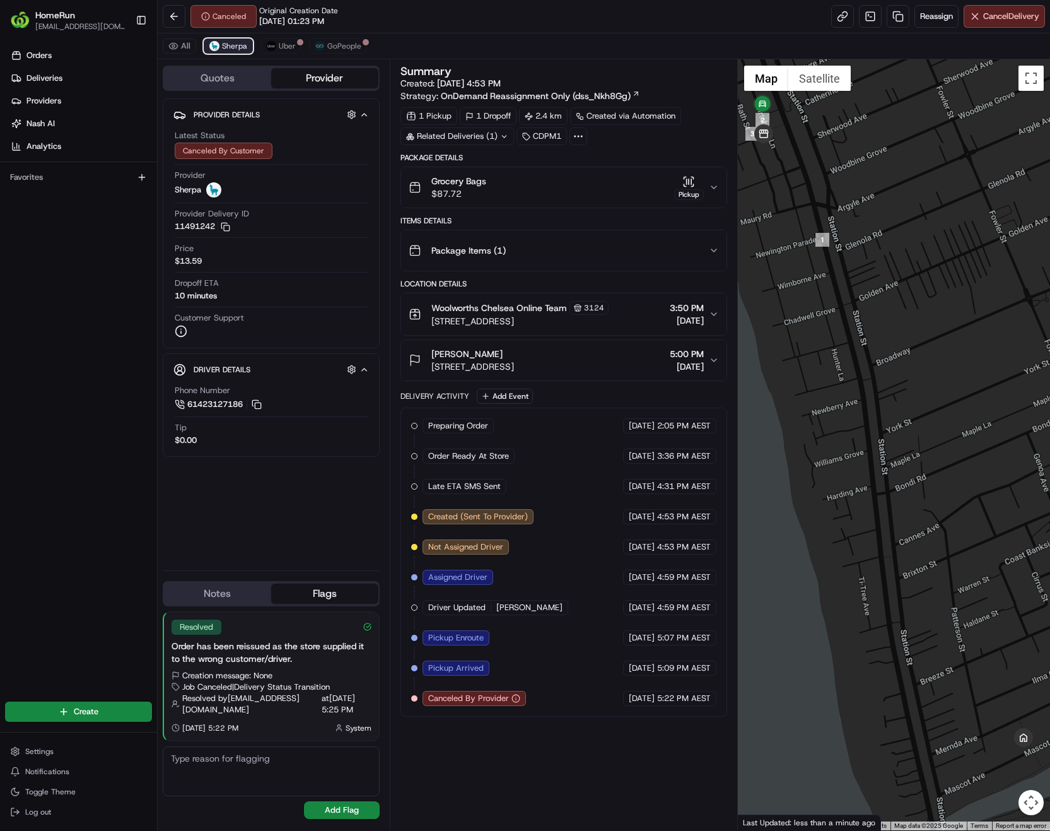
scroll to position [0, 0]
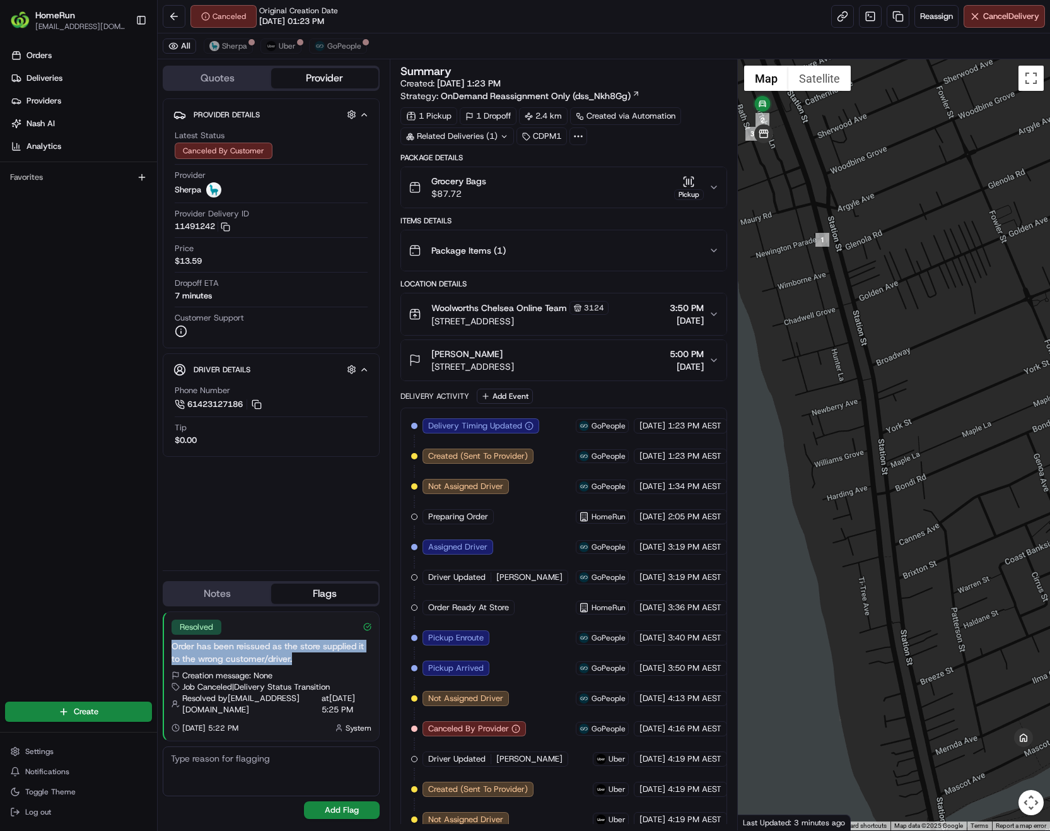
drag, startPoint x: 305, startPoint y: 663, endPoint x: 171, endPoint y: 645, distance: 135.6
click at [171, 645] on div "Resolved Order has been reissued as the store supplied it to the wrong customer…" at bounding box center [271, 676] width 215 height 129
copy div "Order has been reissued as the store supplied it to the wrong customer/driver."
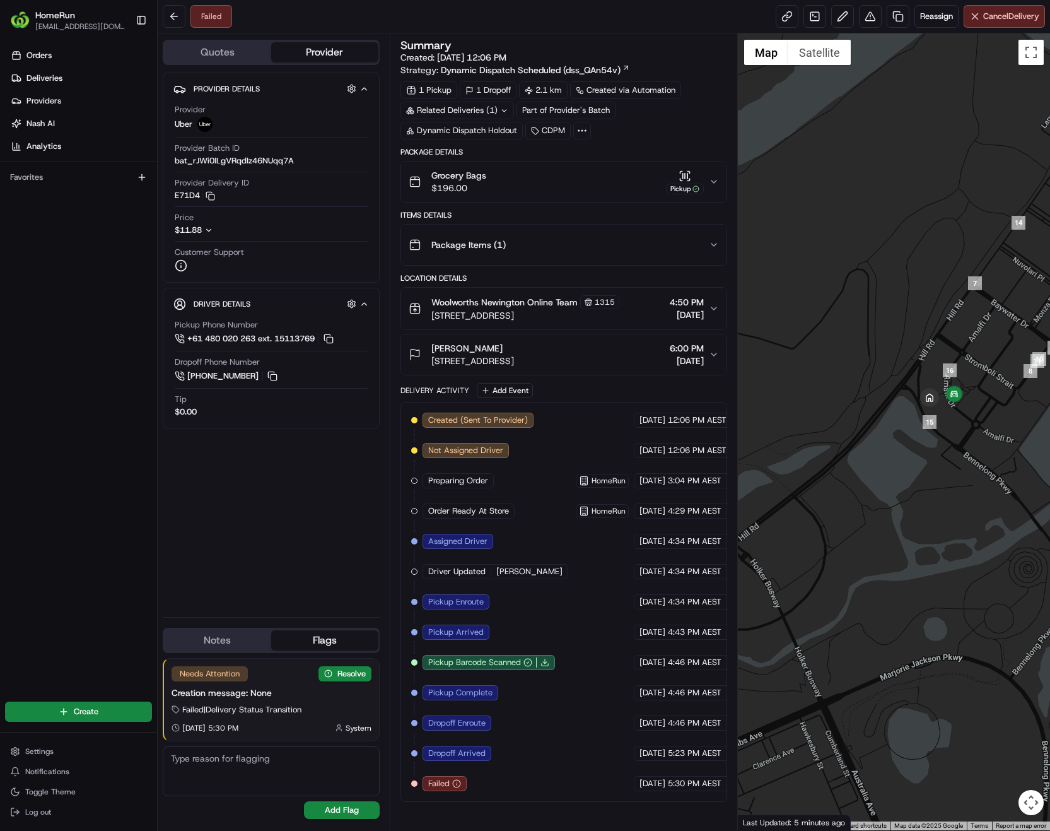
drag, startPoint x: 997, startPoint y: 441, endPoint x: 882, endPoint y: 477, distance: 119.7
click at [882, 477] on div at bounding box center [894, 431] width 312 height 797
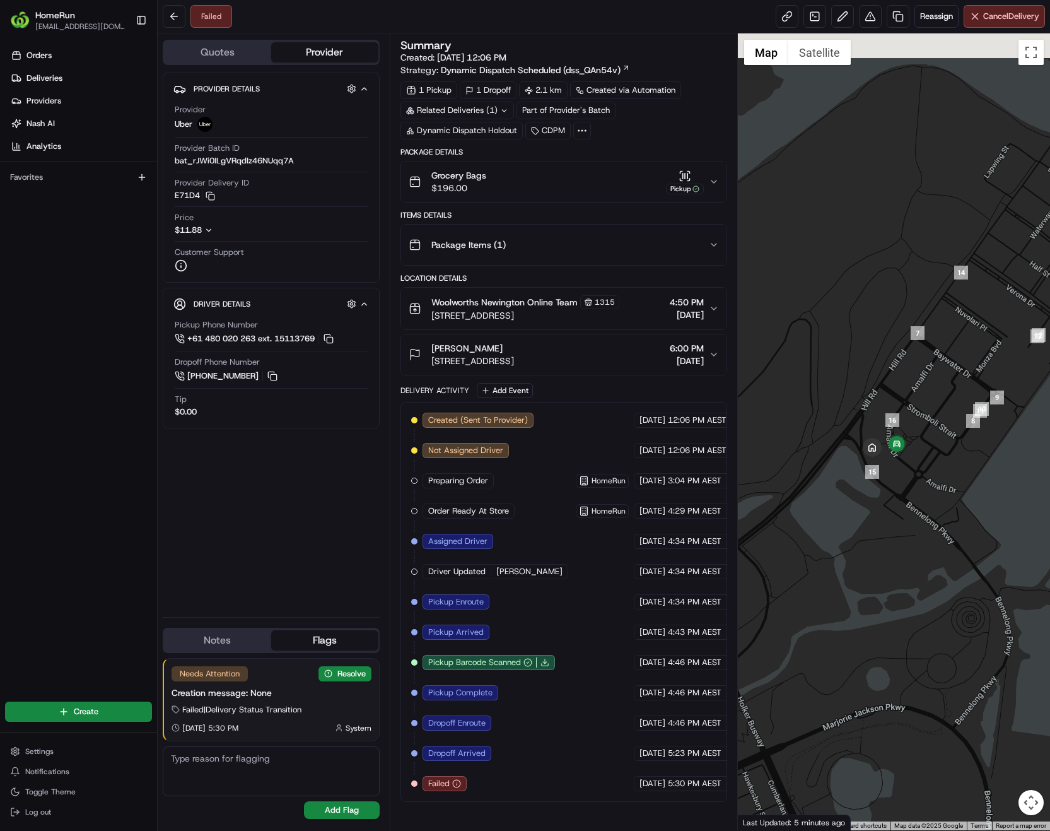
drag, startPoint x: 920, startPoint y: 472, endPoint x: 865, endPoint y: 524, distance: 75.8
click at [865, 524] on div at bounding box center [894, 431] width 312 height 797
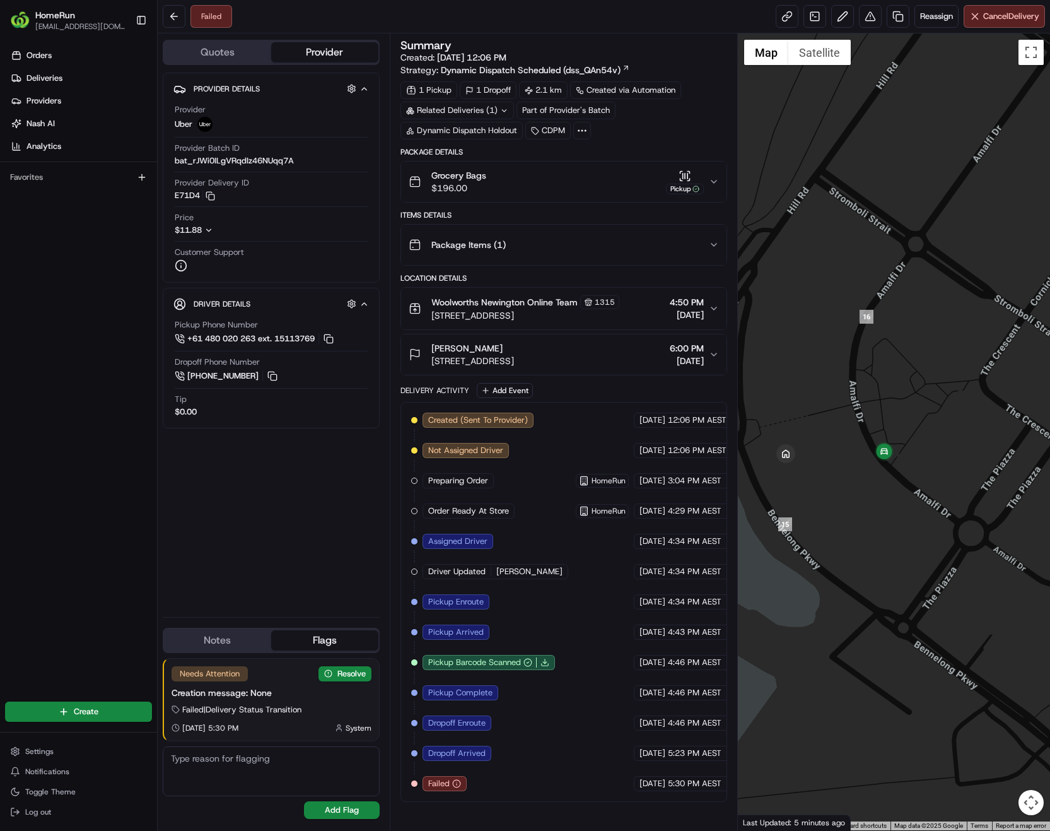
drag, startPoint x: 943, startPoint y: 419, endPoint x: 940, endPoint y: 438, distance: 18.5
click at [940, 438] on div at bounding box center [894, 431] width 312 height 797
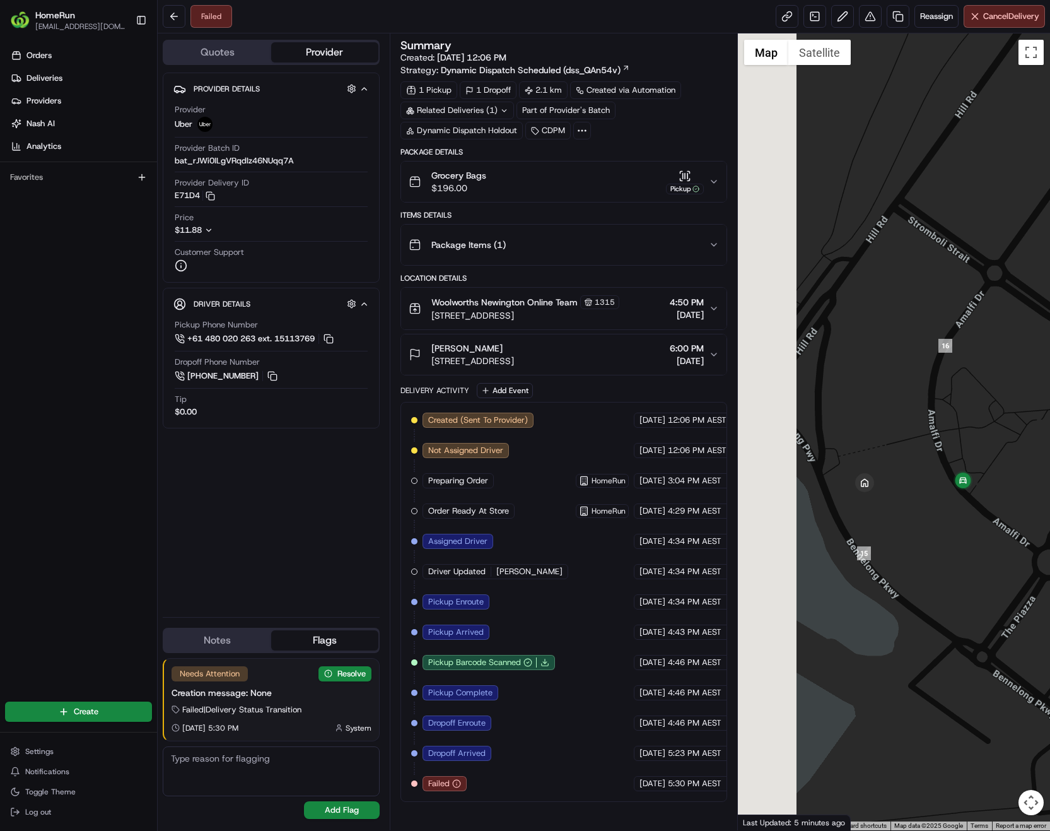
drag, startPoint x: 829, startPoint y: 547, endPoint x: 911, endPoint y: 576, distance: 87.0
click at [911, 576] on div at bounding box center [894, 431] width 312 height 797
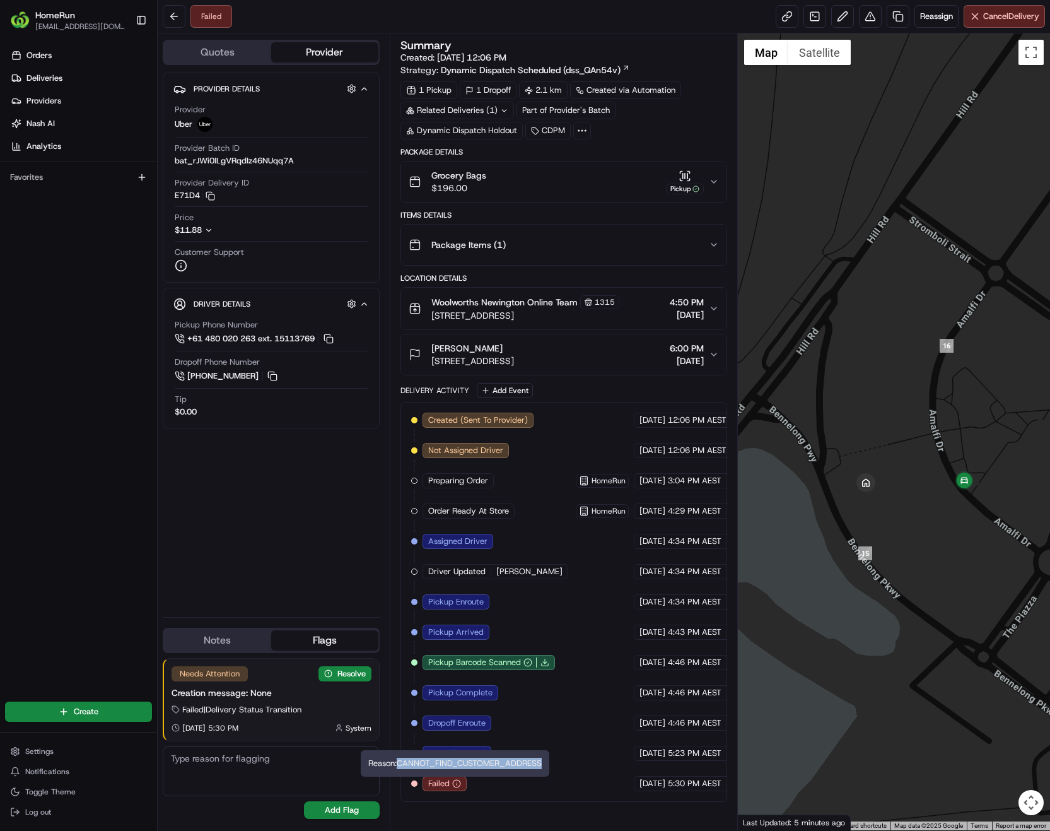
copy div "CANNOT_FIND_CUSTOMER_ADDRESS"
drag, startPoint x: 401, startPoint y: 764, endPoint x: 543, endPoint y: 762, distance: 141.9
click at [543, 762] on div "Reason: CANNOT_FIND_CUSTOMER_ADDRESS Reason: CANNOT_FIND_CUSTOMER_ADDRESS" at bounding box center [455, 763] width 189 height 26
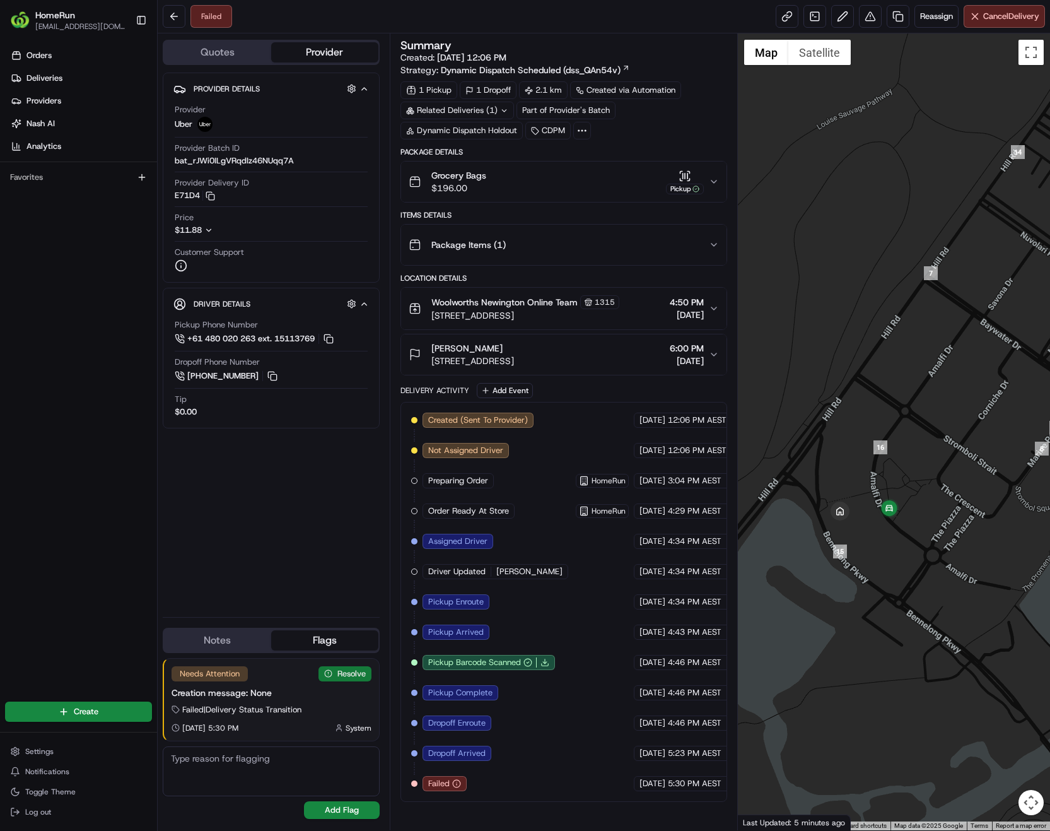
click at [339, 675] on button "Resolve" at bounding box center [345, 673] width 53 height 15
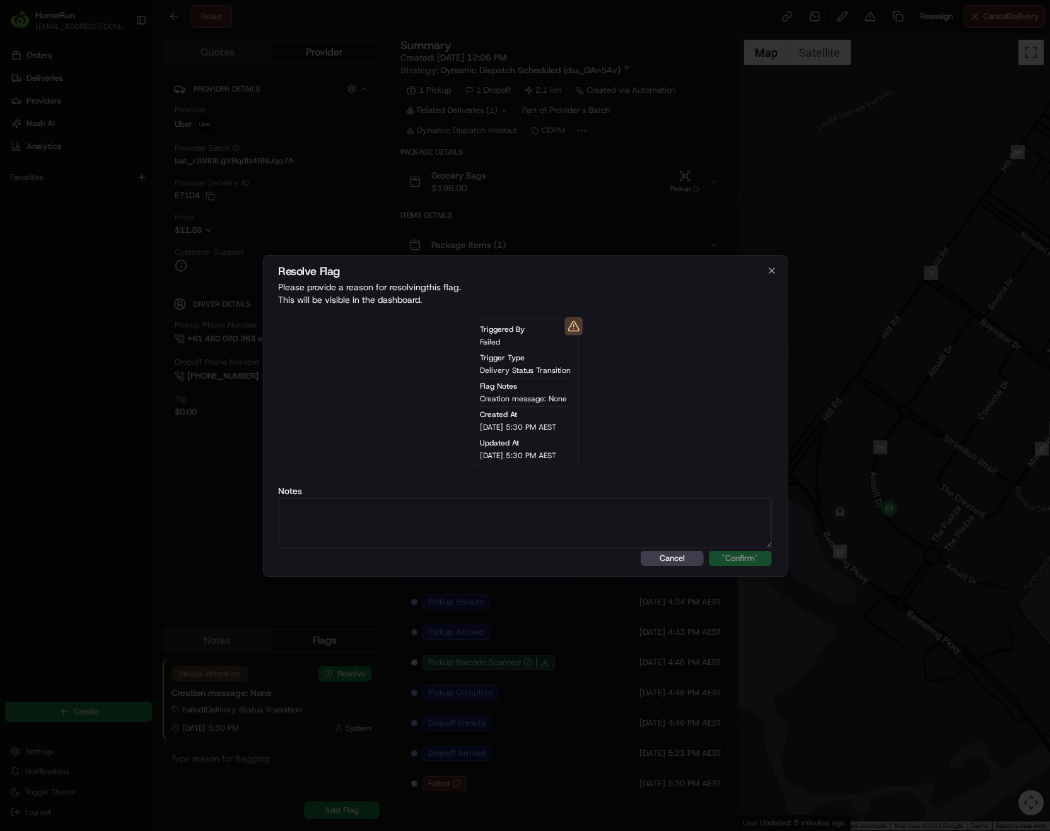
click at [395, 542] on textarea at bounding box center [525, 523] width 494 height 50
click at [510, 500] on textarea "Driver got loss and cancelled the booking" at bounding box center [525, 523] width 494 height 50
click at [505, 508] on textarea "Driver got loss and cancelled the booking," at bounding box center [525, 523] width 494 height 50
type textarea "Driver got loss and cancelled the booking, last GPS pin shows driver on the wro…"
click at [725, 554] on button ""Confirm"" at bounding box center [740, 558] width 63 height 15
